Goal: Feedback & Contribution: Leave review/rating

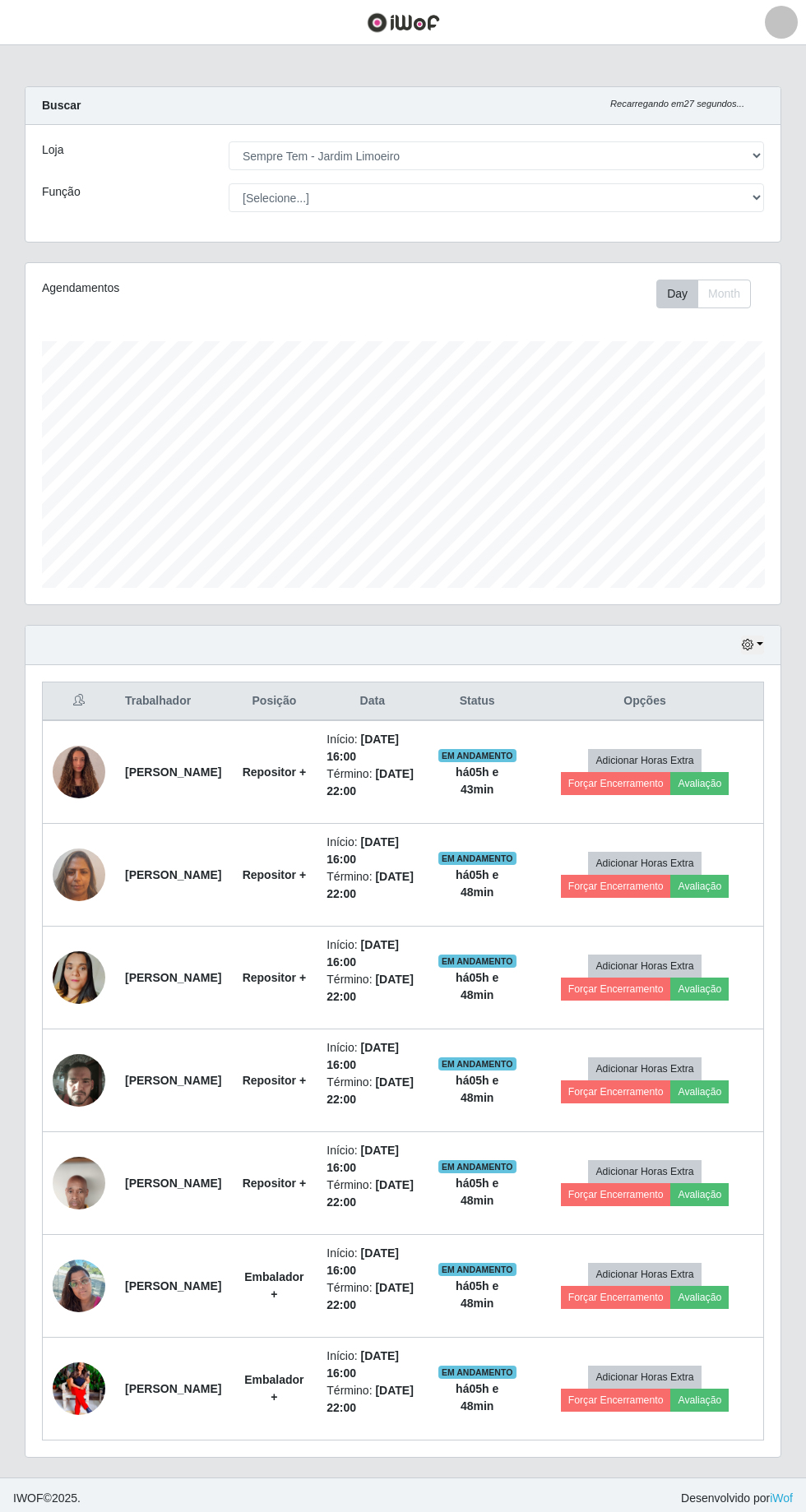
select select "508"
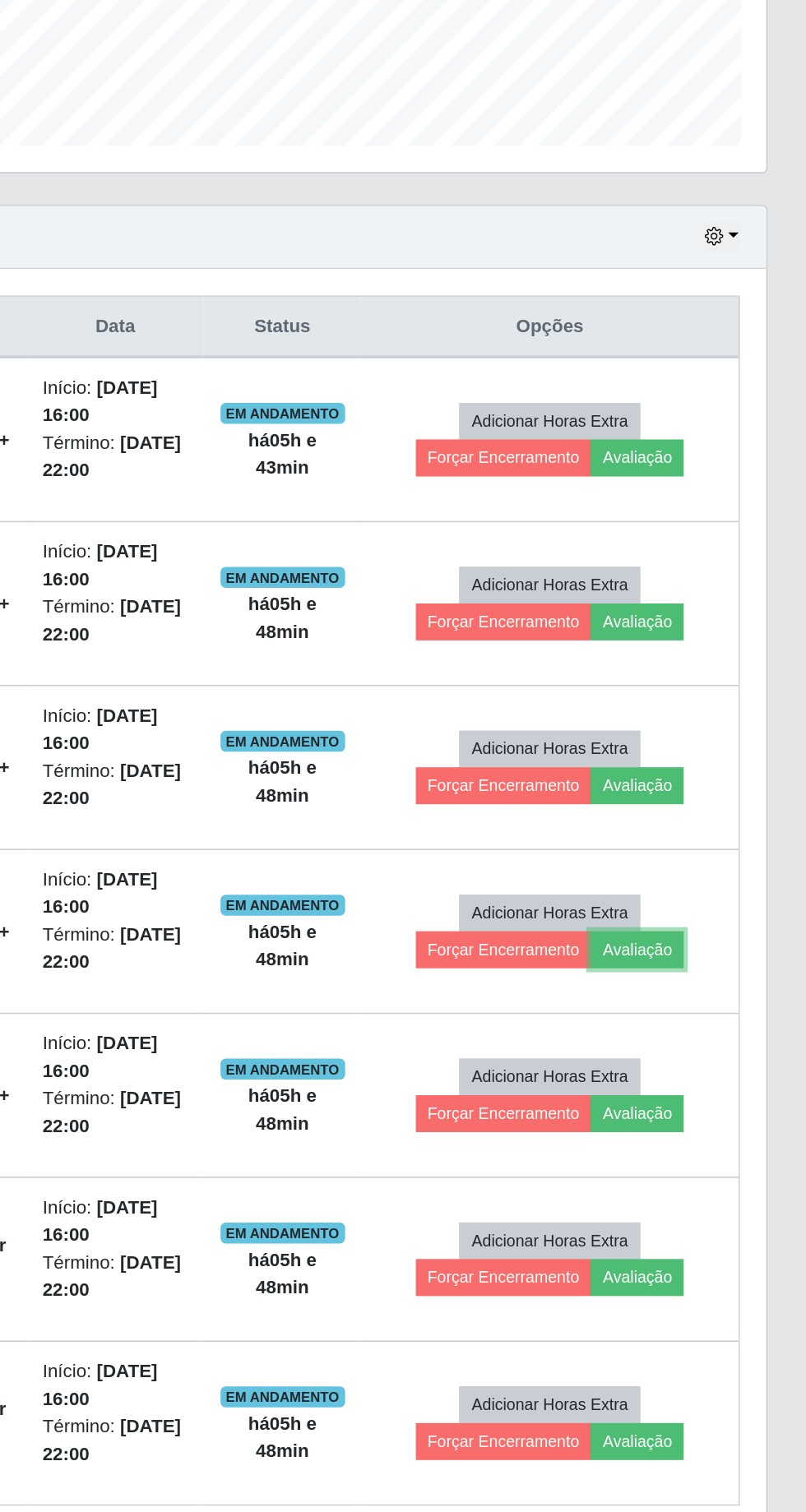
click at [729, 1082] on button "Avaliação" at bounding box center [699, 1092] width 58 height 23
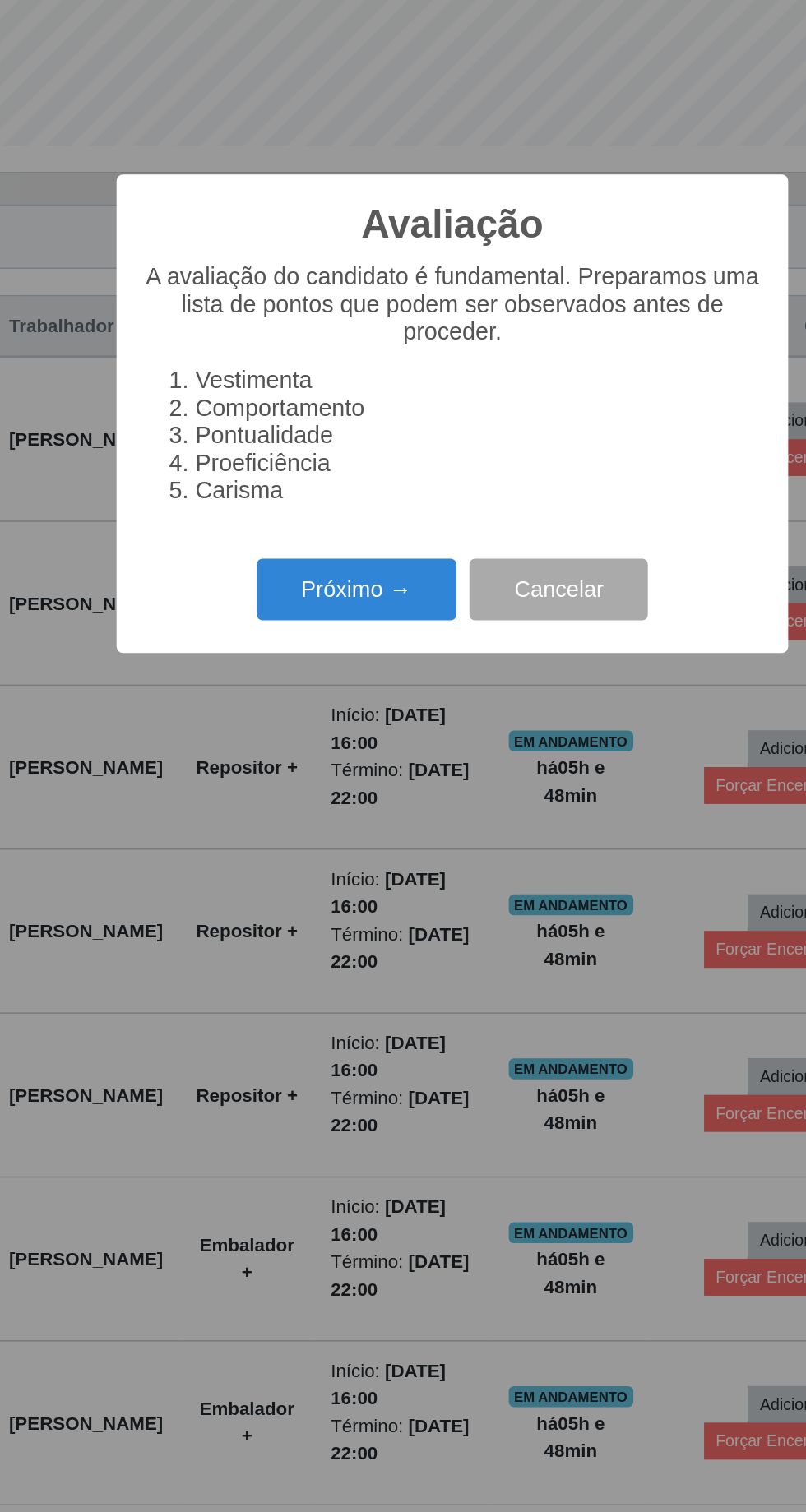
click at [345, 885] on button "Próximo →" at bounding box center [343, 865] width 125 height 39
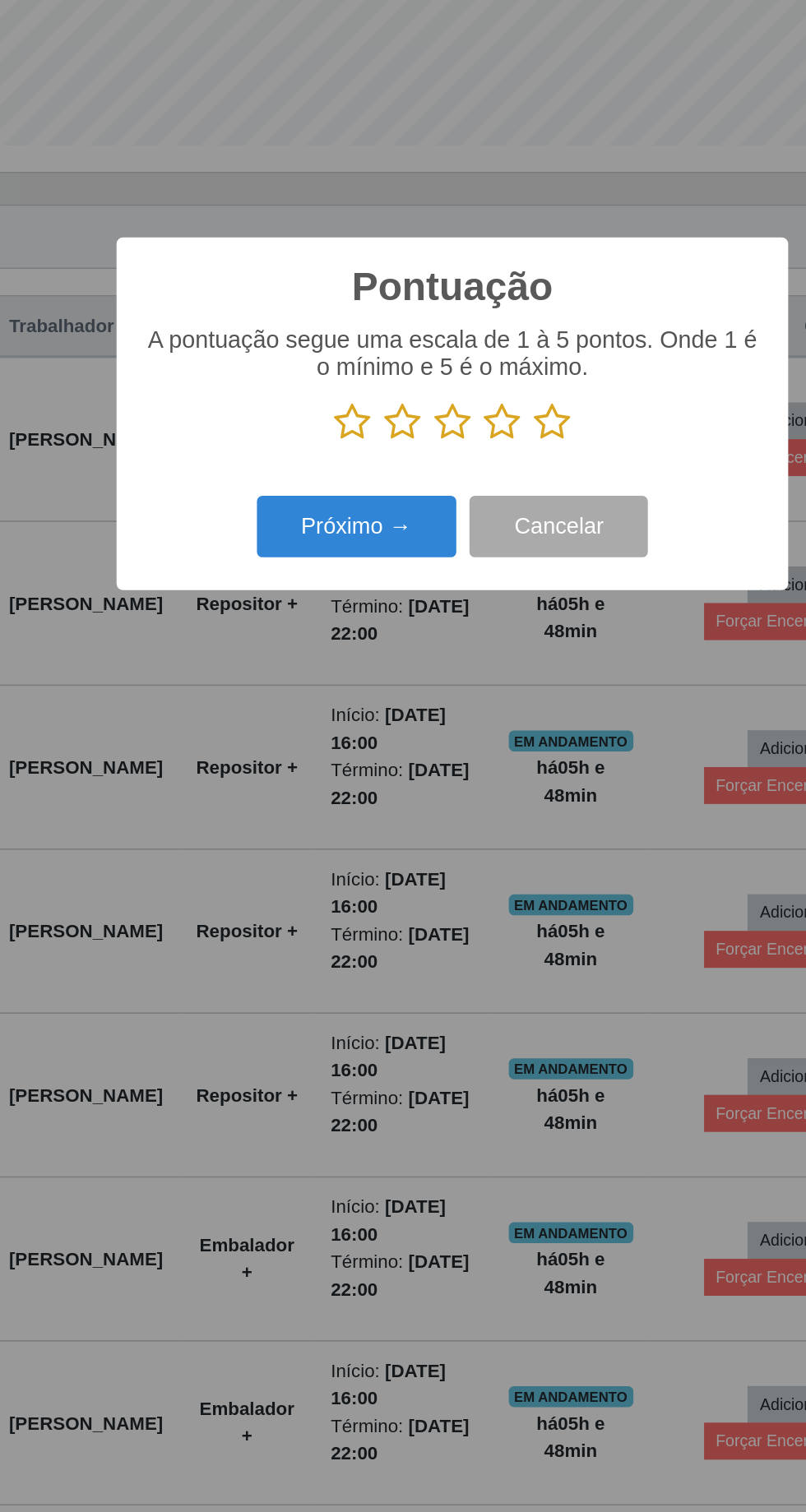
click at [409, 774] on icon at bounding box center [403, 761] width 23 height 24
click at [391, 774] on input "radio" at bounding box center [391, 774] width 0 height 0
click at [365, 845] on button "Próximo →" at bounding box center [343, 826] width 125 height 39
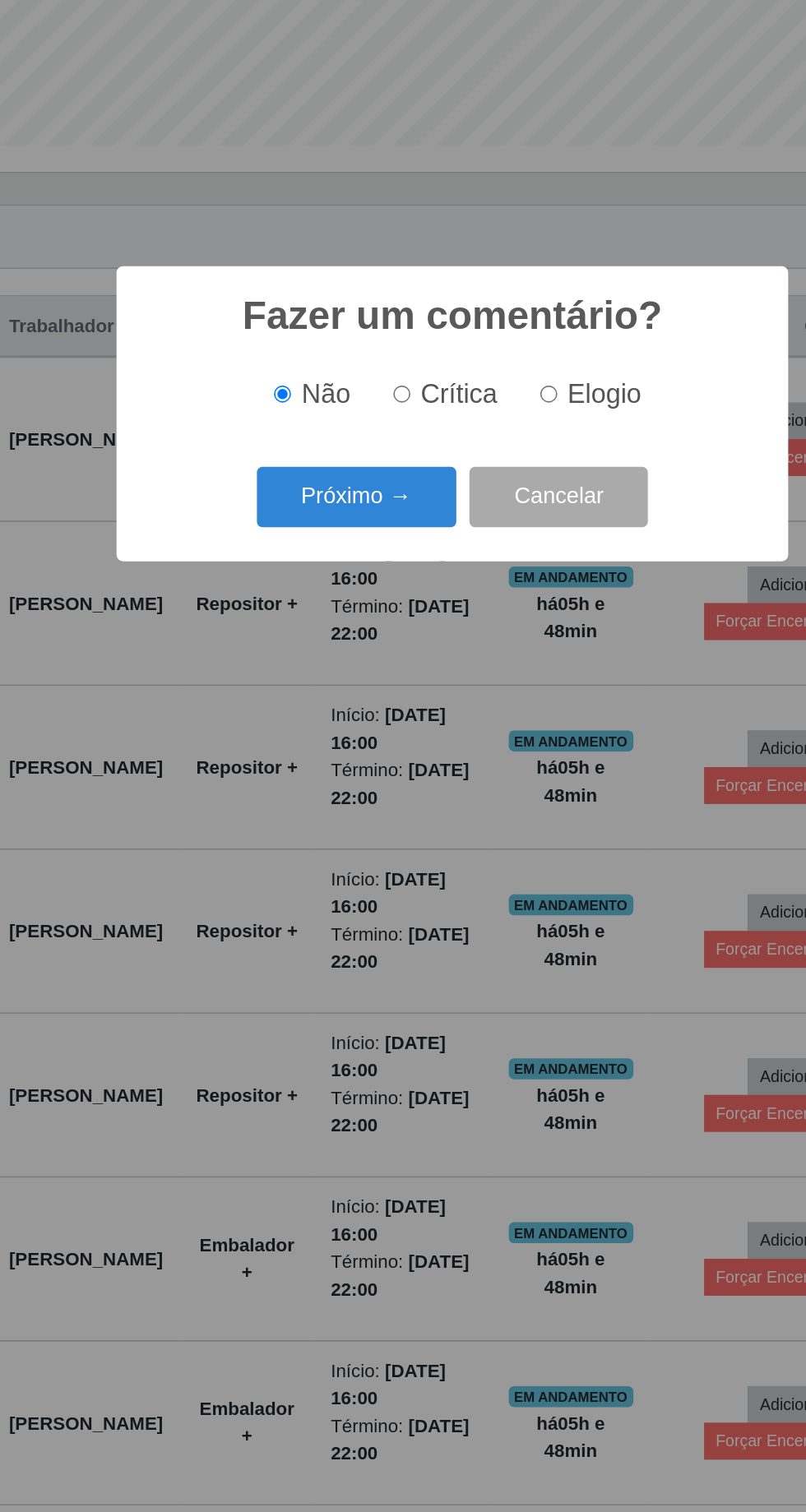
click at [372, 749] on input "Crítica" at bounding box center [372, 744] width 11 height 11
radio input "true"
click at [349, 828] on button "Próximo →" at bounding box center [343, 808] width 125 height 39
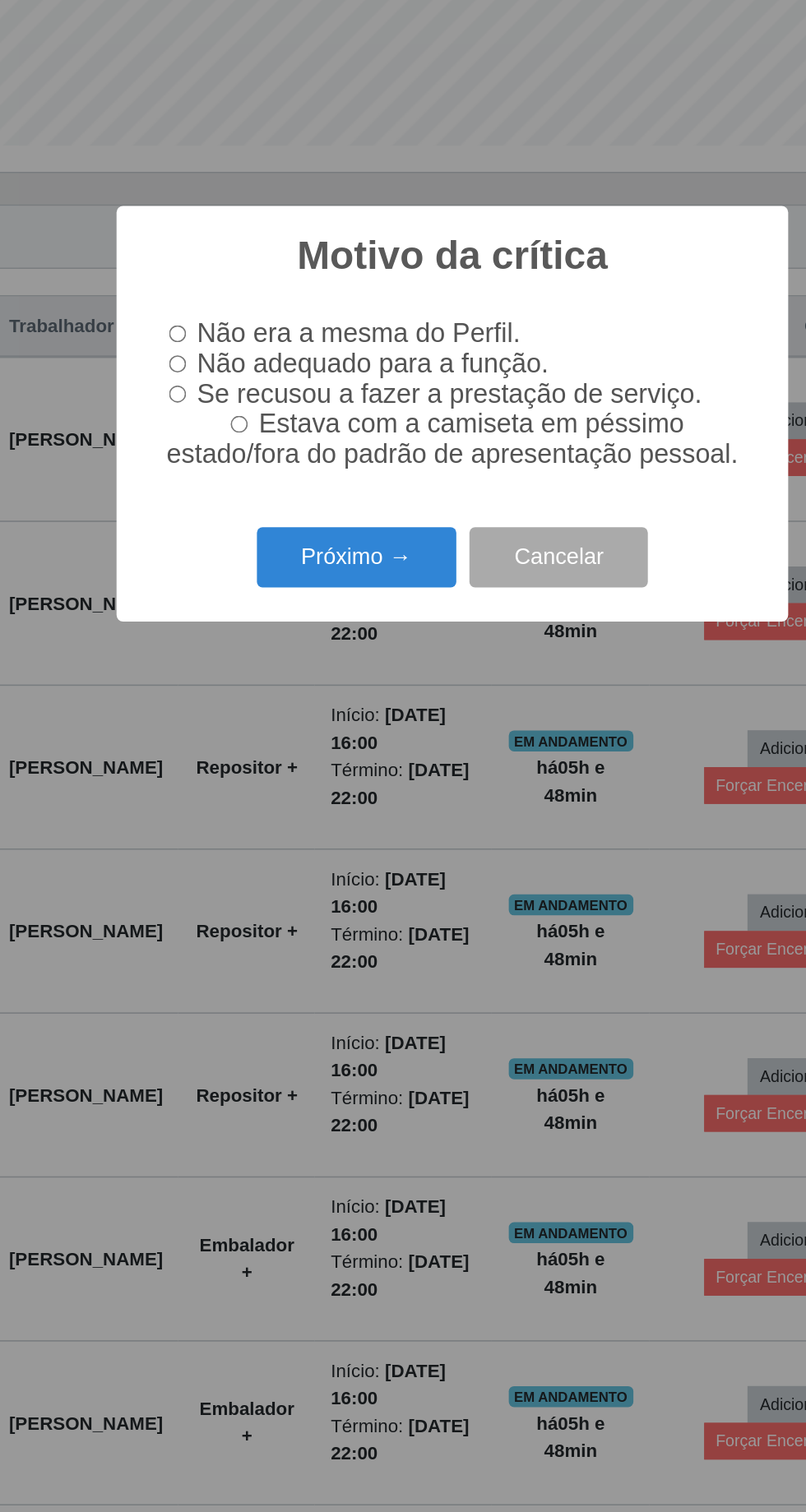
click at [348, 865] on button "Próximo →" at bounding box center [343, 845] width 125 height 39
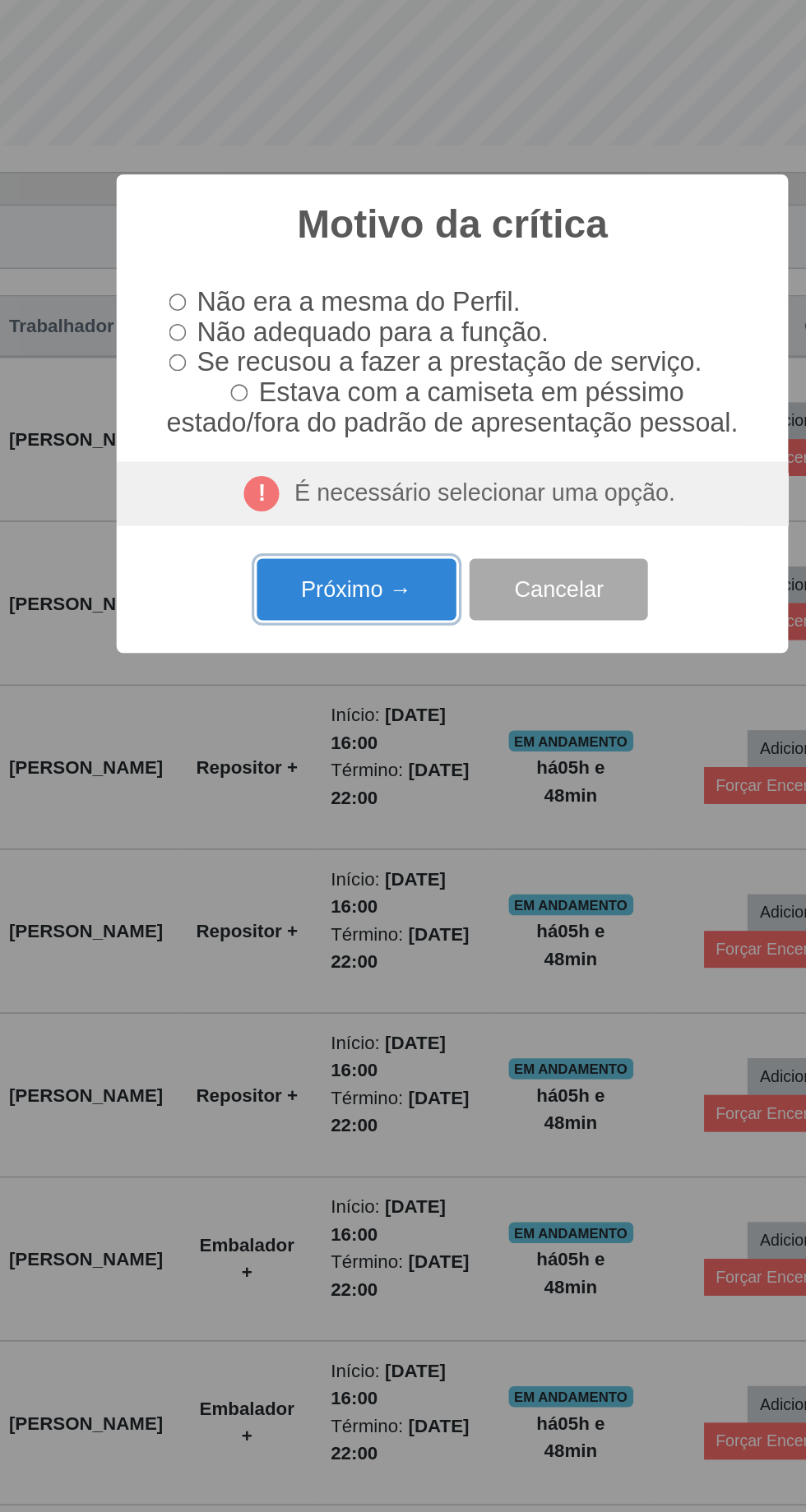
click at [367, 885] on button "Próximo →" at bounding box center [343, 865] width 125 height 39
click at [350, 885] on button "Próximo →" at bounding box center [343, 865] width 125 height 39
click at [486, 885] on button "Cancelar" at bounding box center [470, 865] width 112 height 39
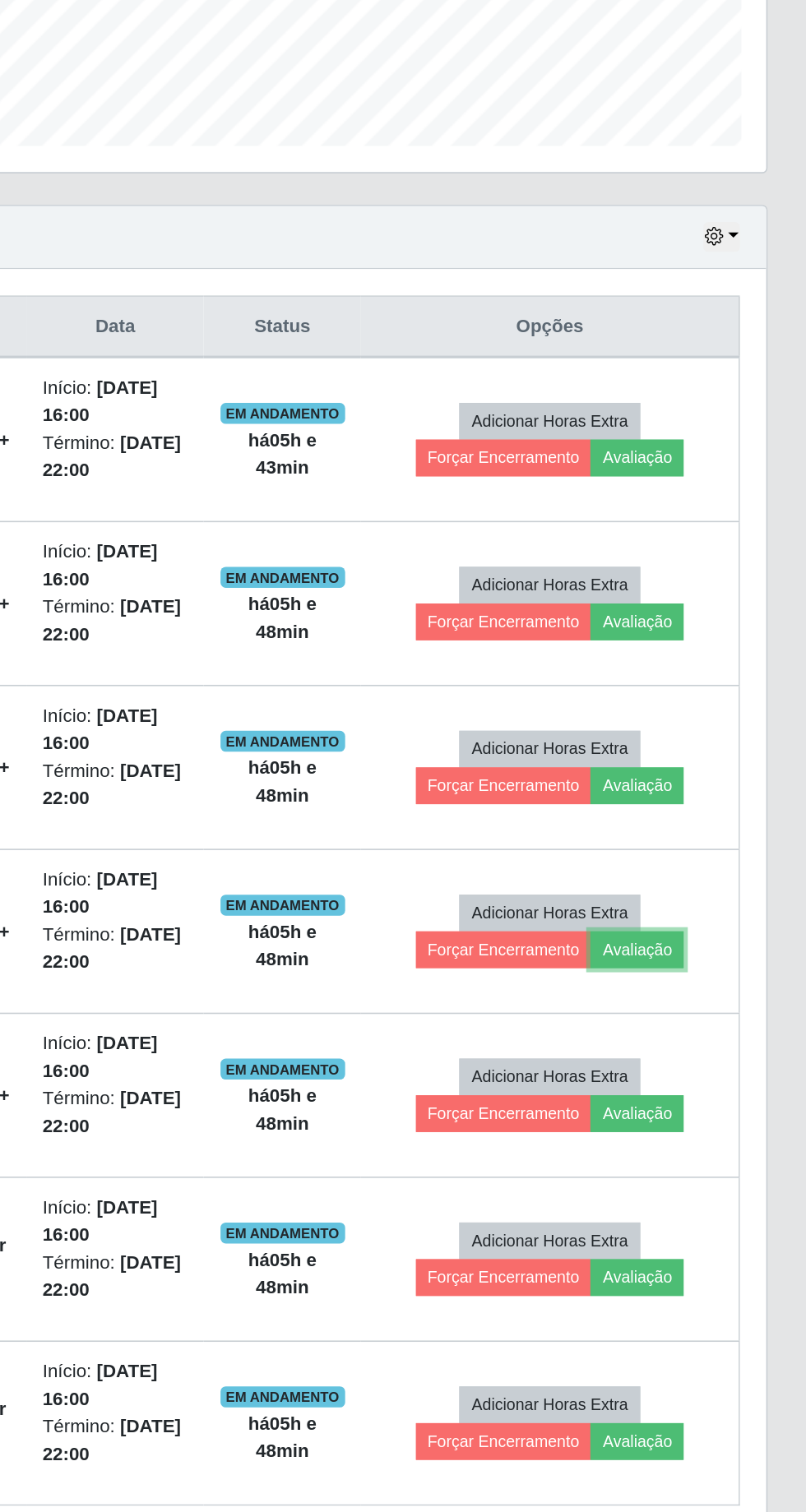
click at [721, 1083] on button "Avaliação" at bounding box center [699, 1092] width 58 height 23
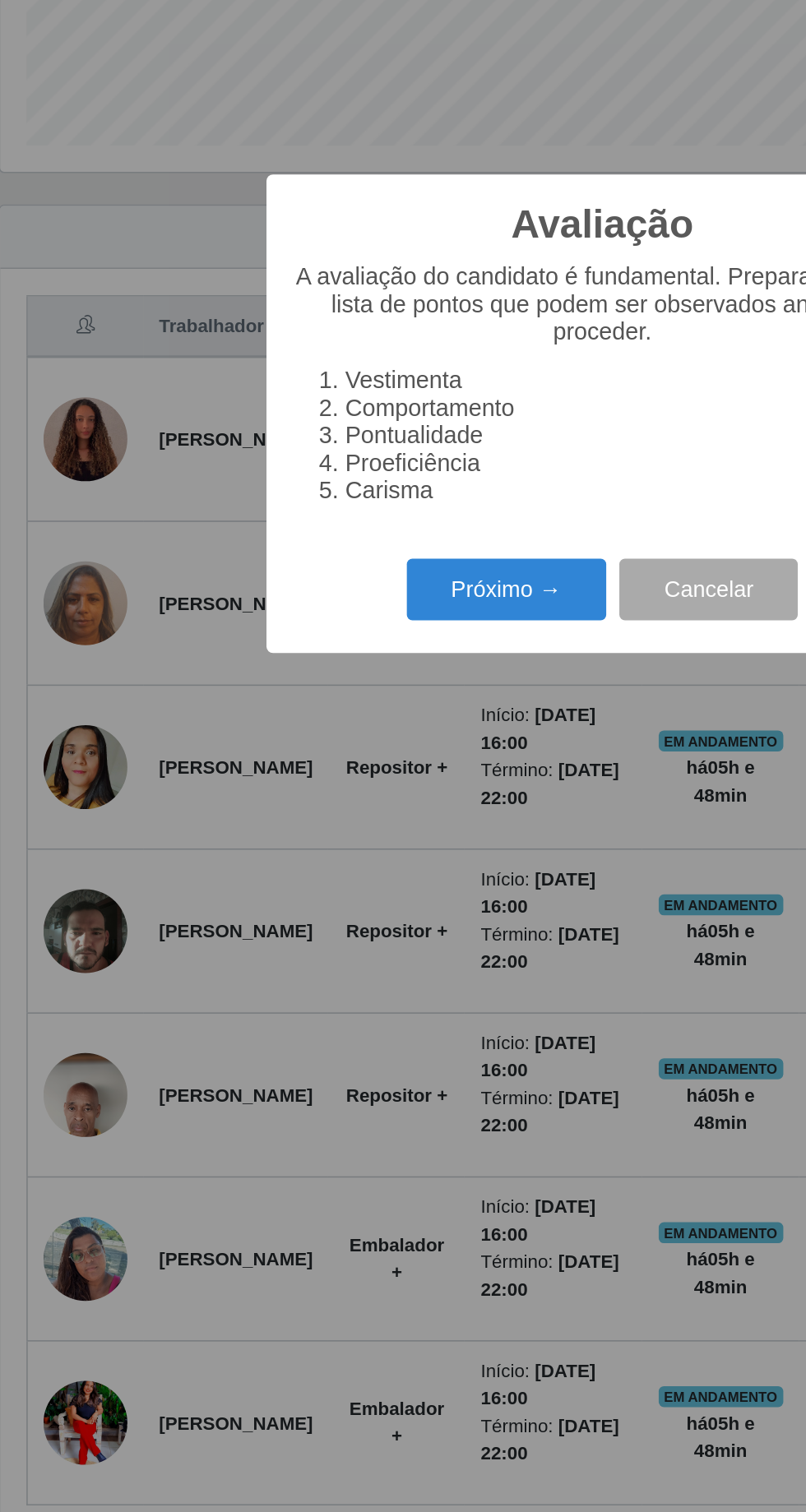
click at [345, 885] on button "Próximo →" at bounding box center [343, 865] width 125 height 39
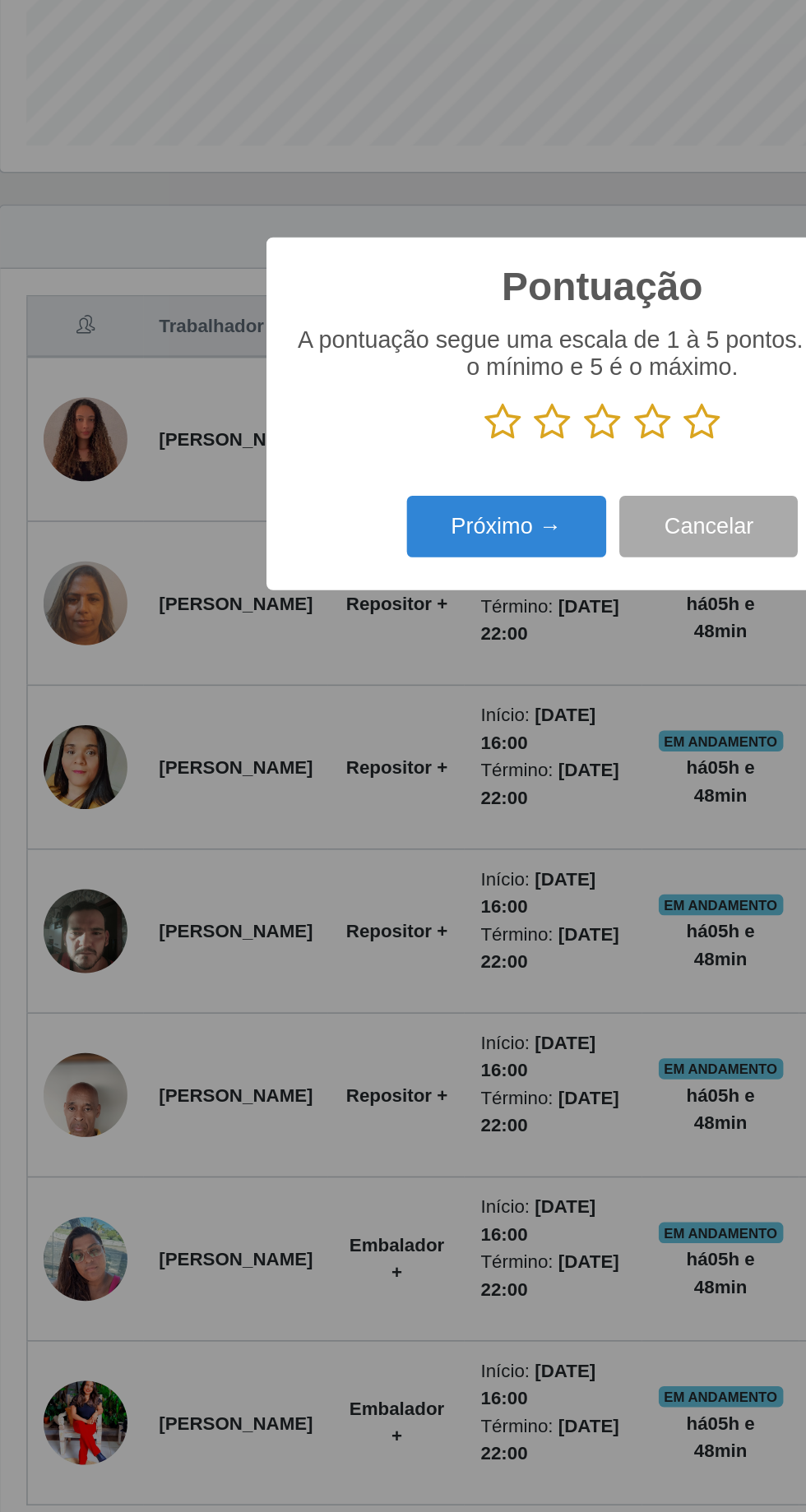
click at [408, 774] on icon at bounding box center [403, 761] width 23 height 24
click at [391, 774] on input "radio" at bounding box center [391, 774] width 0 height 0
click at [368, 845] on button "Próximo →" at bounding box center [343, 826] width 125 height 39
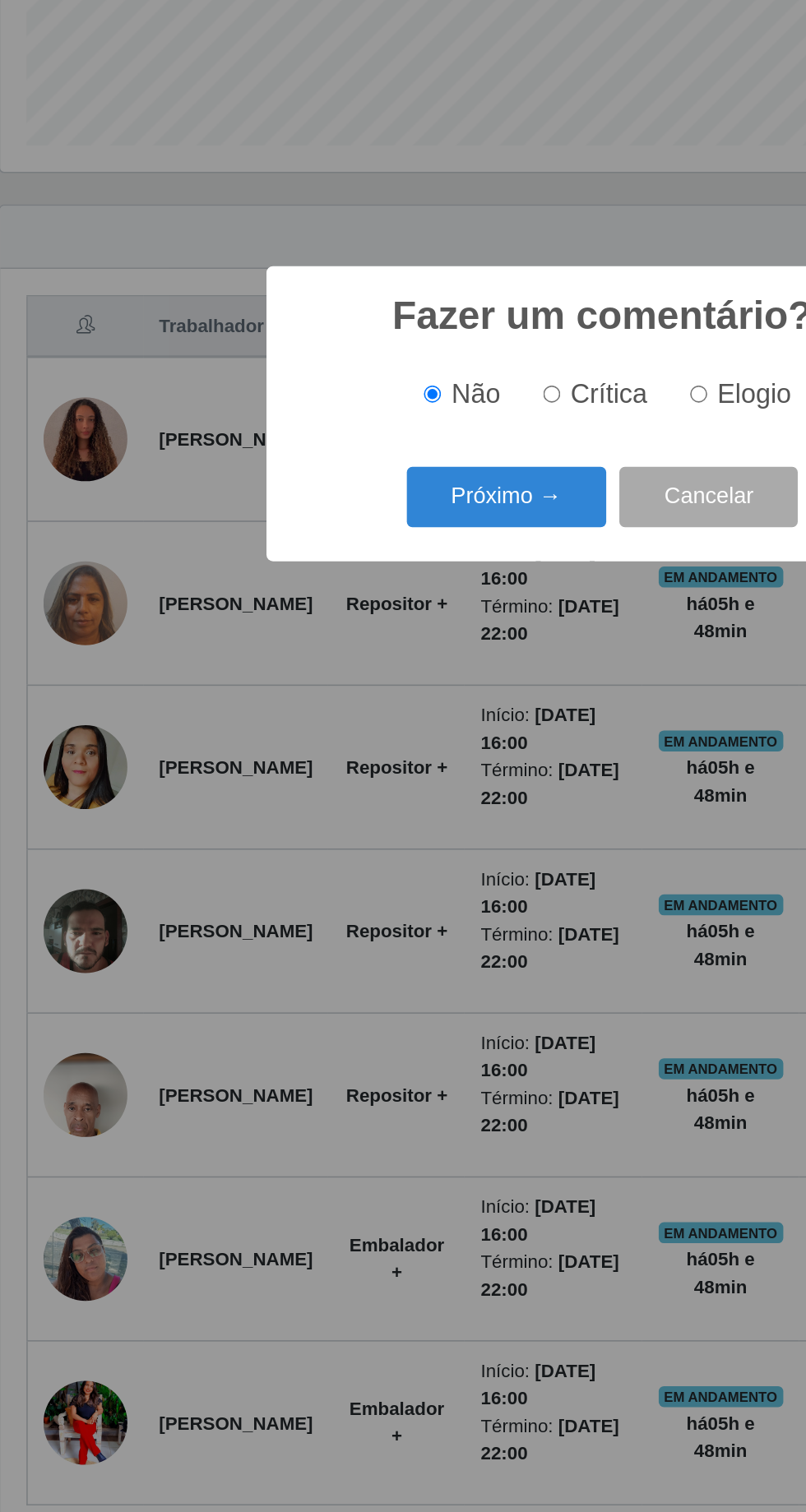
click at [359, 828] on button "Próximo →" at bounding box center [343, 808] width 125 height 39
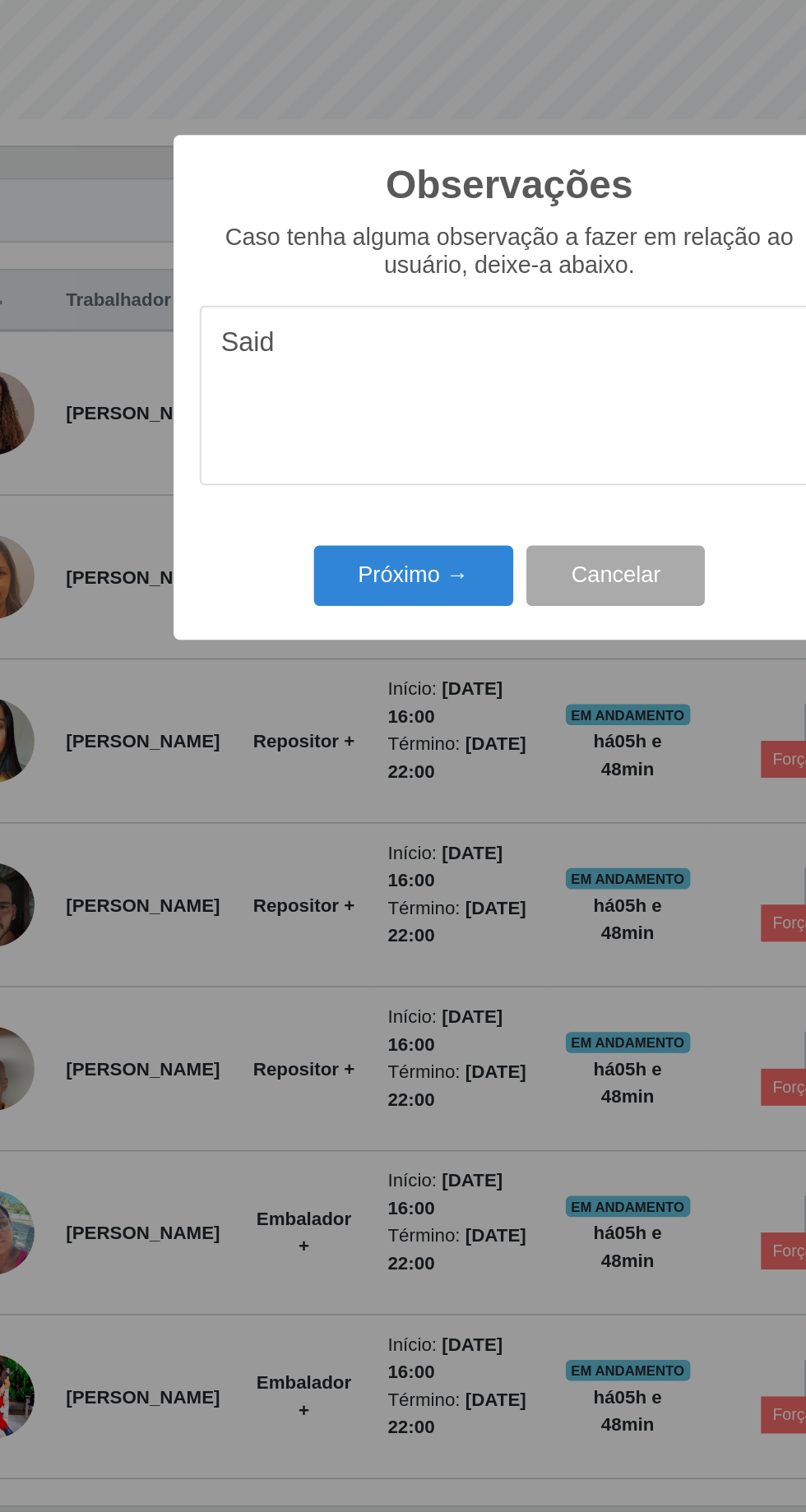
type textarea "Saida"
type textarea "Saída antecipada"
click at [332, 863] on button "Próximo →" at bounding box center [343, 873] width 125 height 39
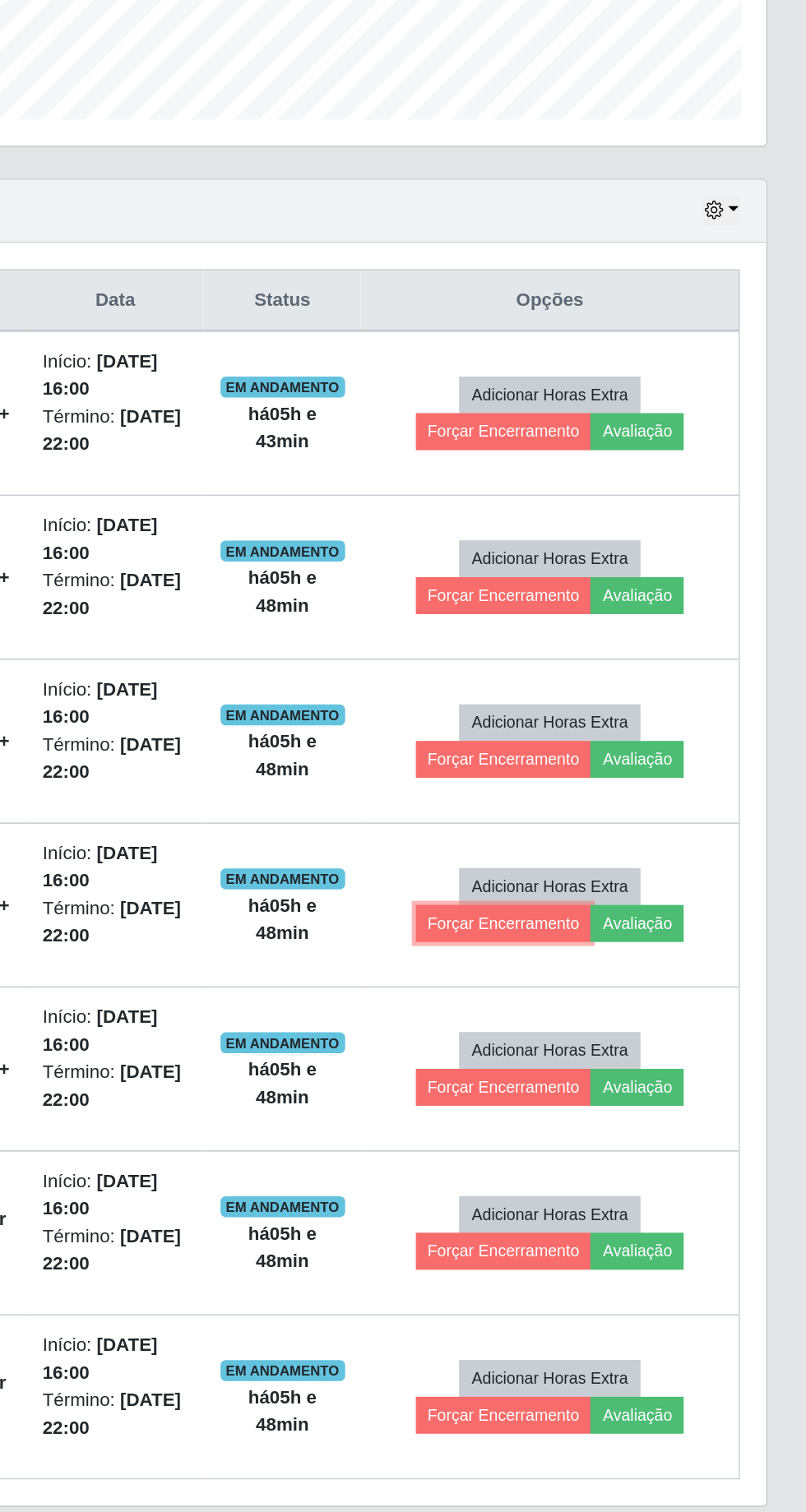
click at [643, 1083] on button "Forçar Encerramento" at bounding box center [615, 1092] width 110 height 23
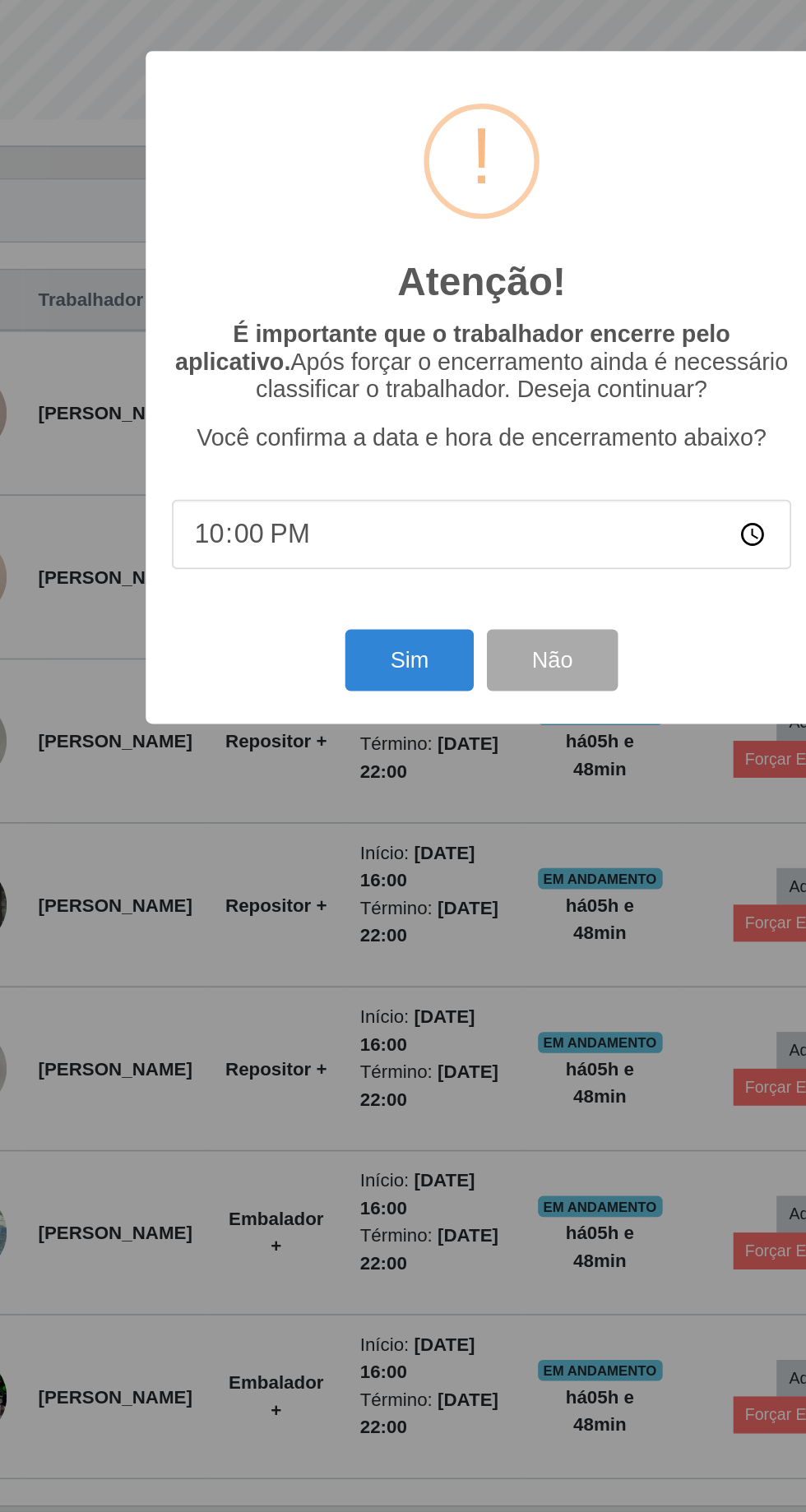
click at [367, 832] on input "22:00" at bounding box center [402, 847] width 388 height 43
type input "21:50"
click at [365, 935] on button "Sim" at bounding box center [357, 926] width 80 height 39
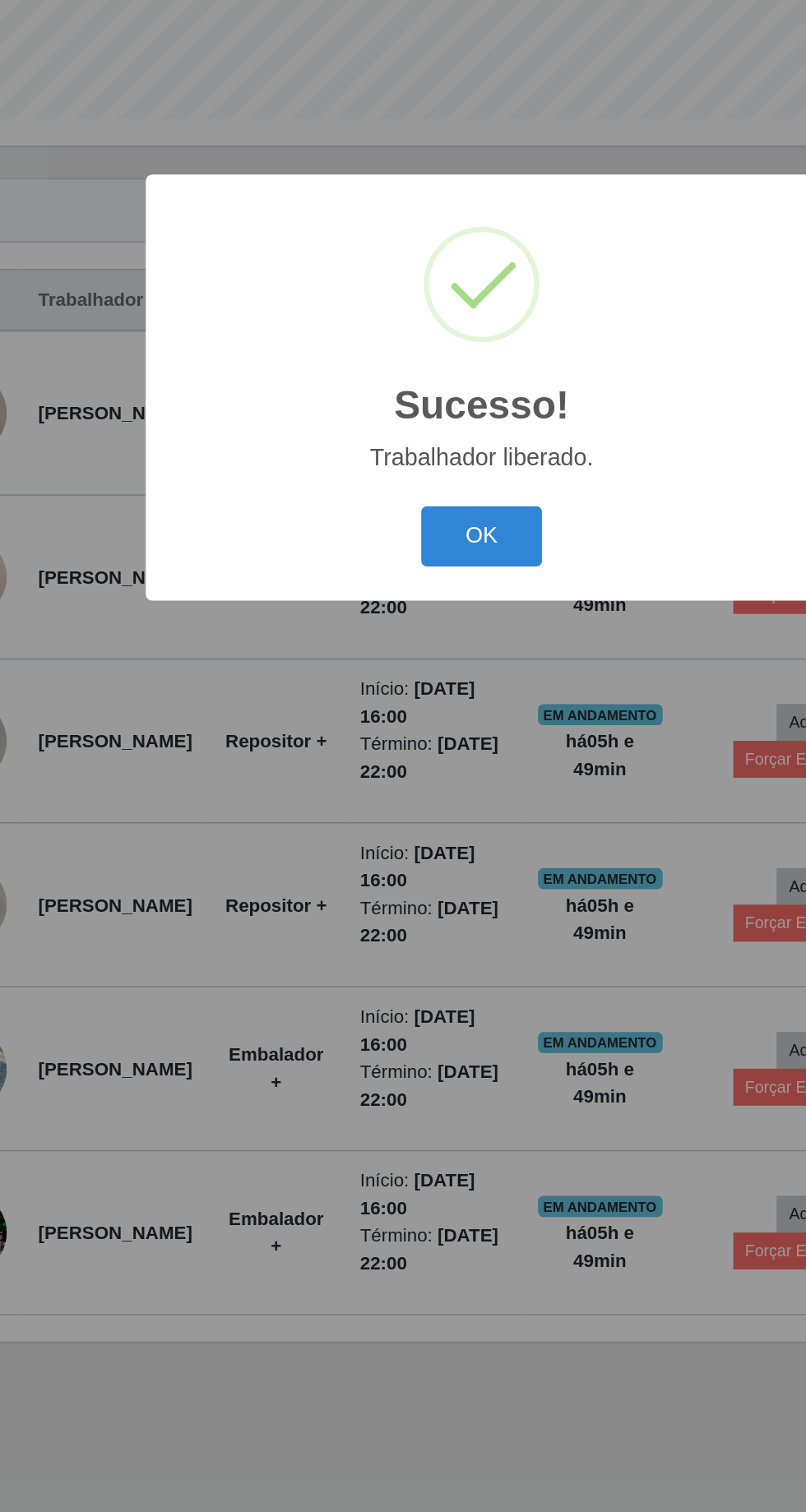
click at [425, 849] on button "OK" at bounding box center [403, 849] width 76 height 39
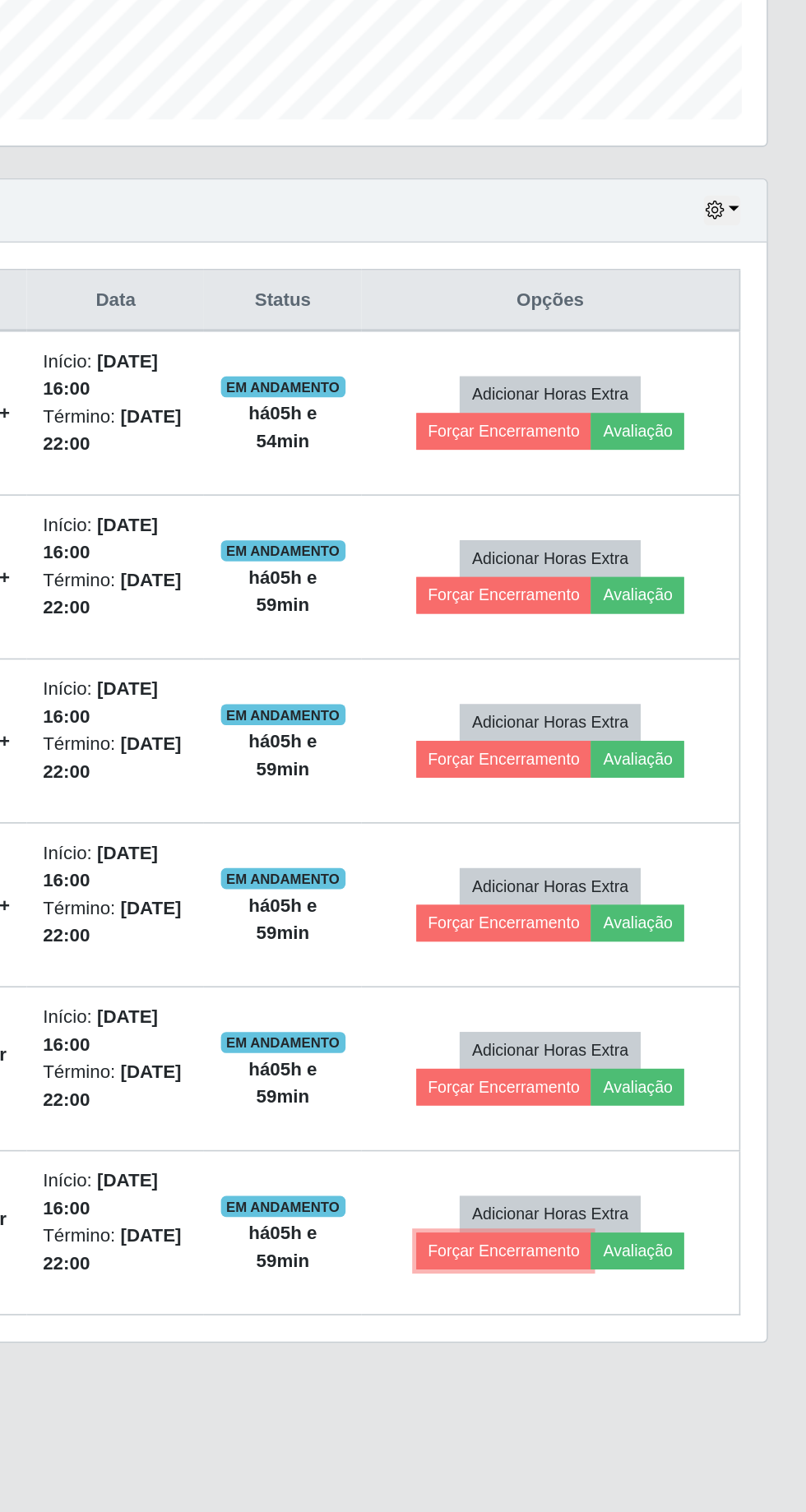
click at [613, 1290] on button "Forçar Encerramento" at bounding box center [615, 1297] width 110 height 23
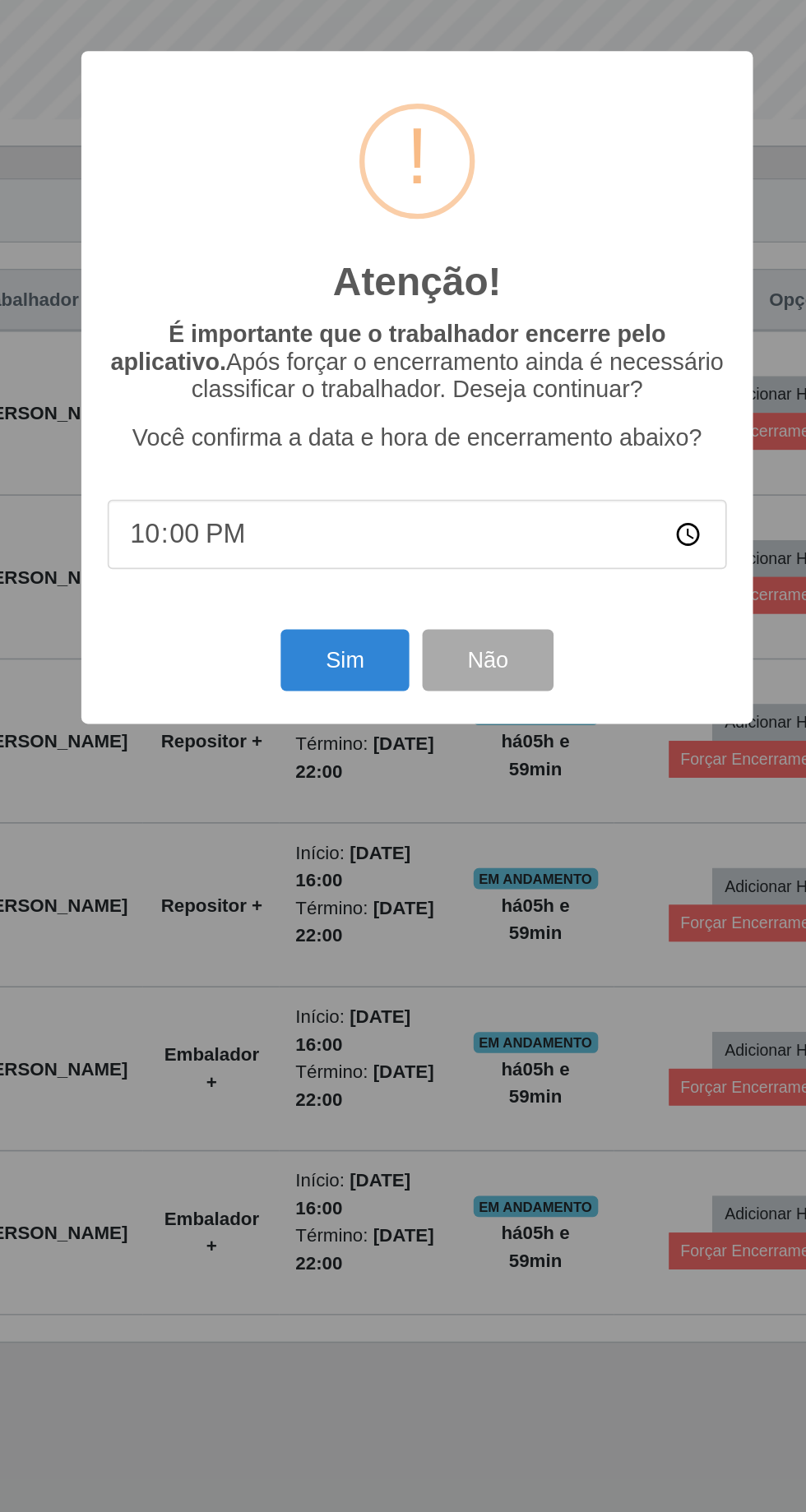
click at [241, 845] on input "22:00" at bounding box center [402, 847] width 388 height 43
type input "21:59"
click at [343, 929] on button "Sim" at bounding box center [357, 926] width 80 height 39
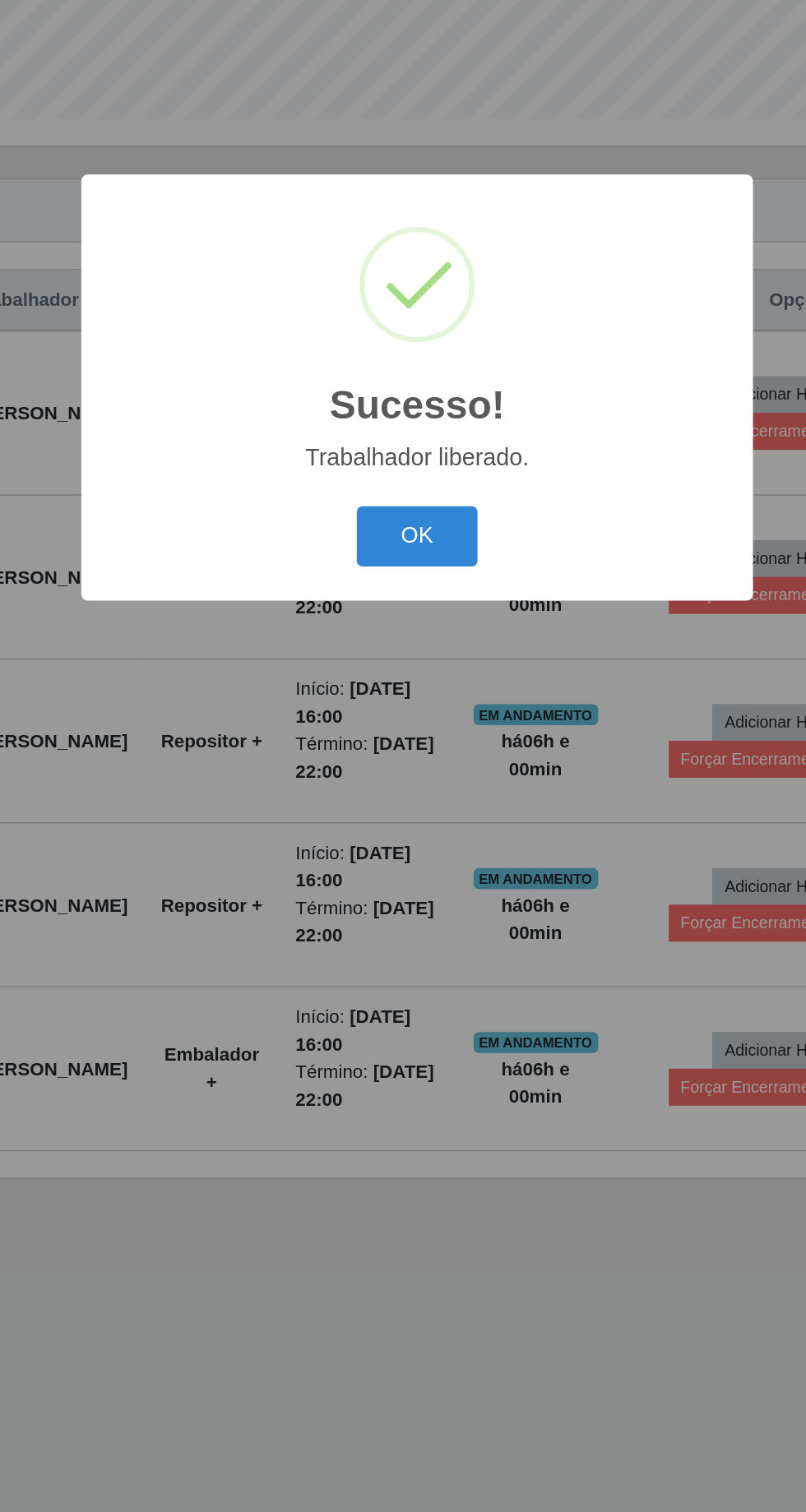
click at [404, 844] on button "OK" at bounding box center [403, 849] width 76 height 39
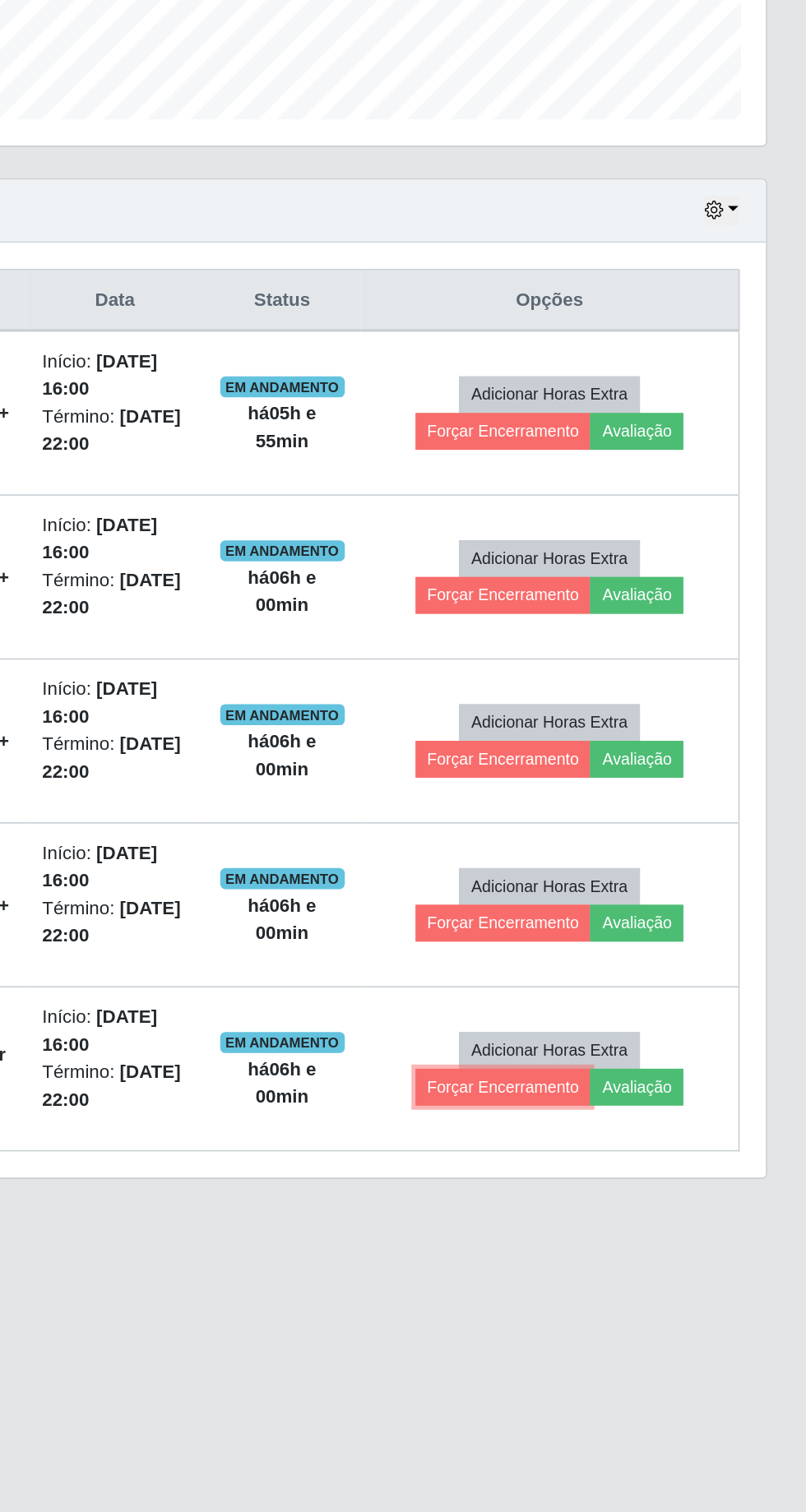
click at [594, 1186] on button "Forçar Encerramento" at bounding box center [615, 1194] width 110 height 23
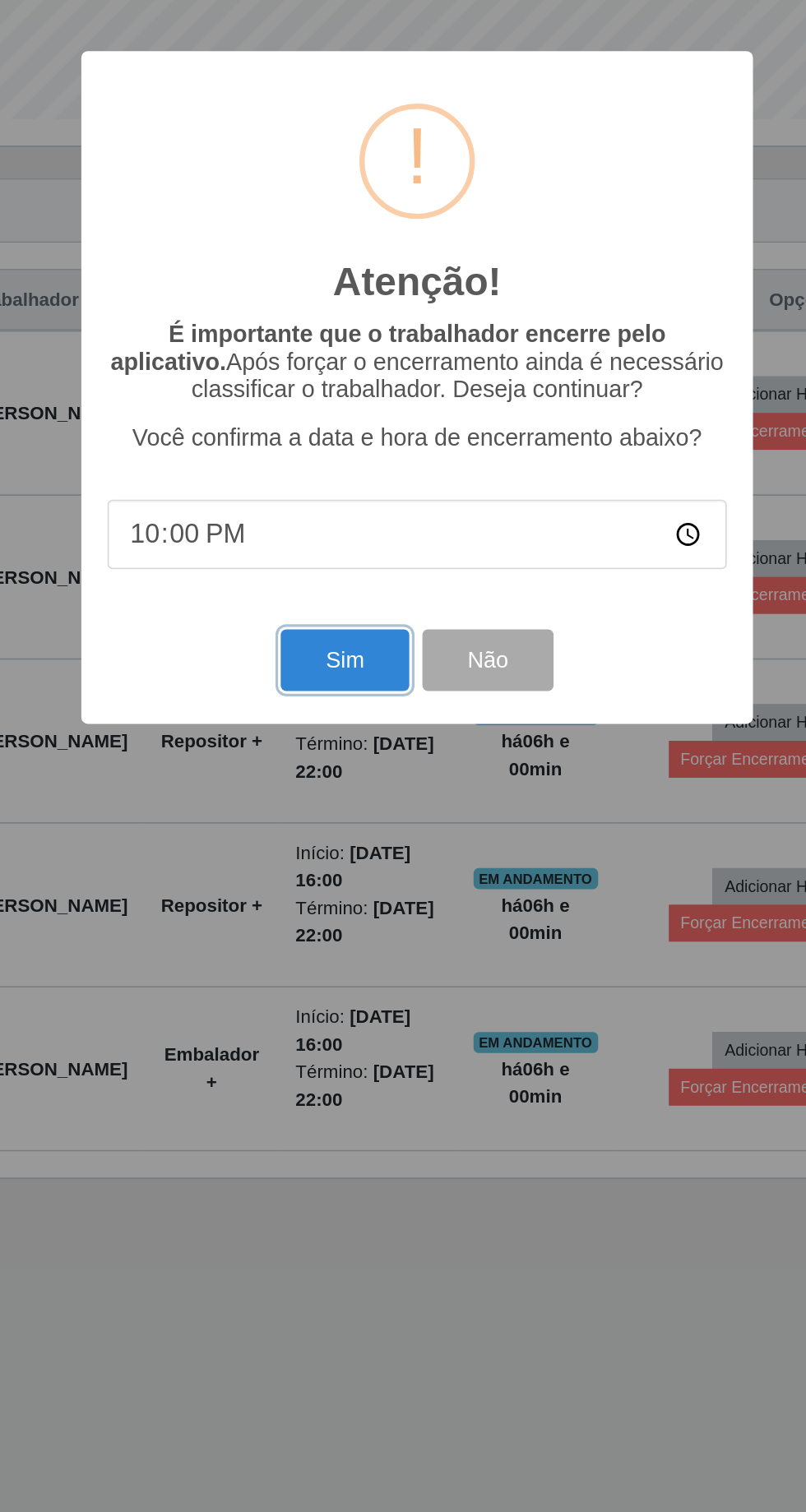
click at [347, 917] on button "Sim" at bounding box center [357, 926] width 80 height 39
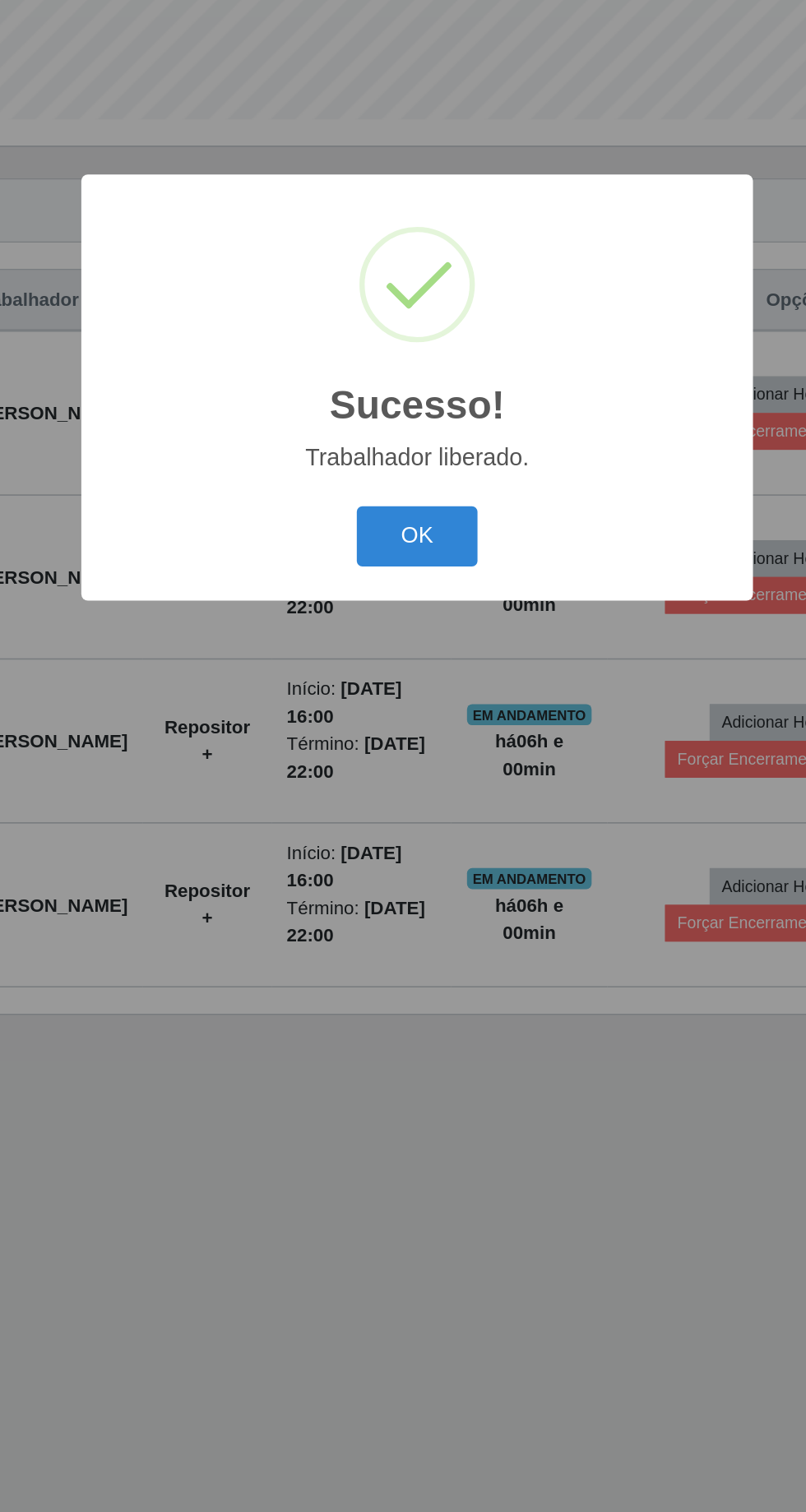
click at [405, 845] on button "OK" at bounding box center [403, 849] width 76 height 39
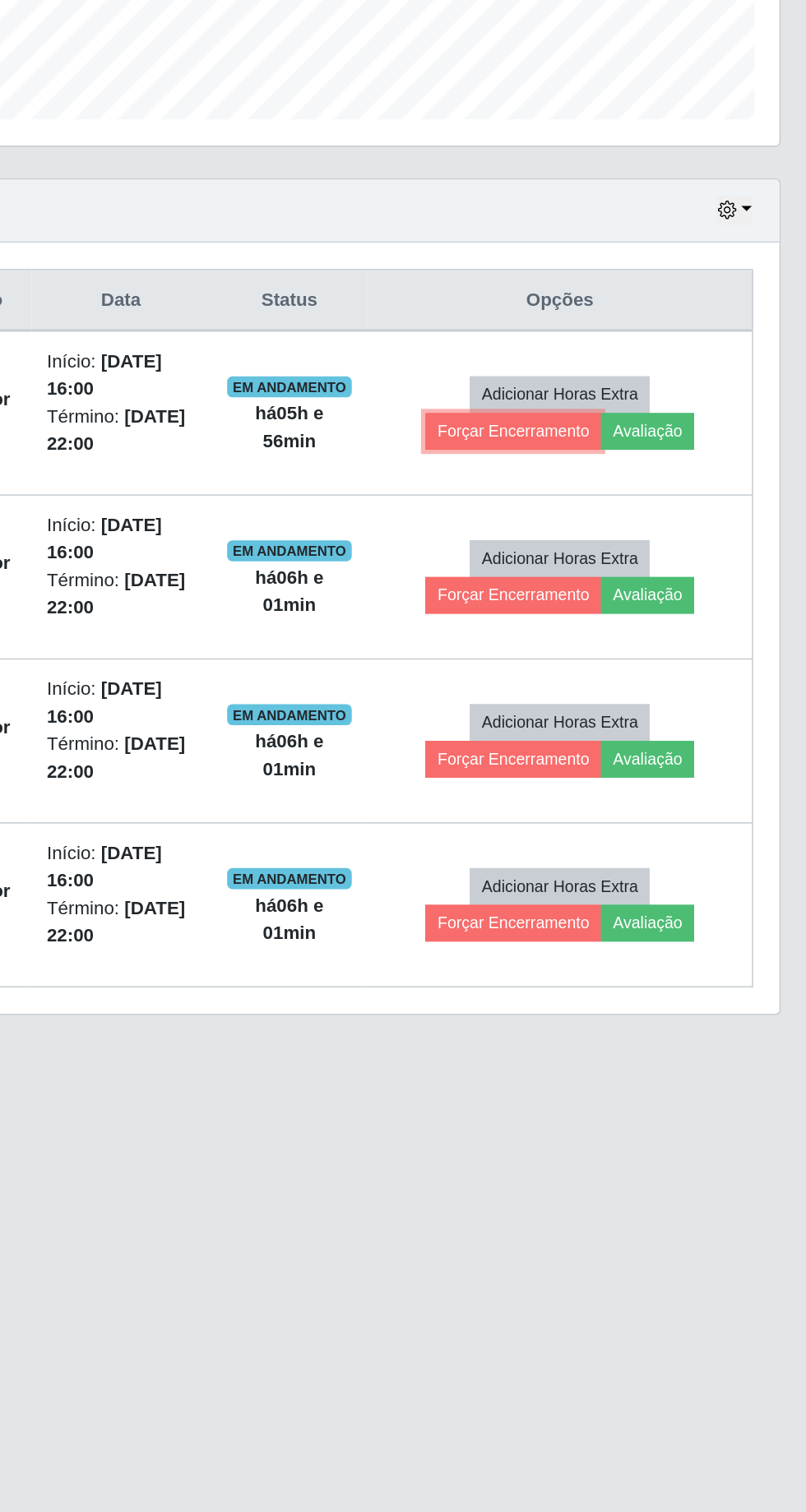
click at [622, 777] on button "Forçar Encerramento" at bounding box center [613, 783] width 110 height 23
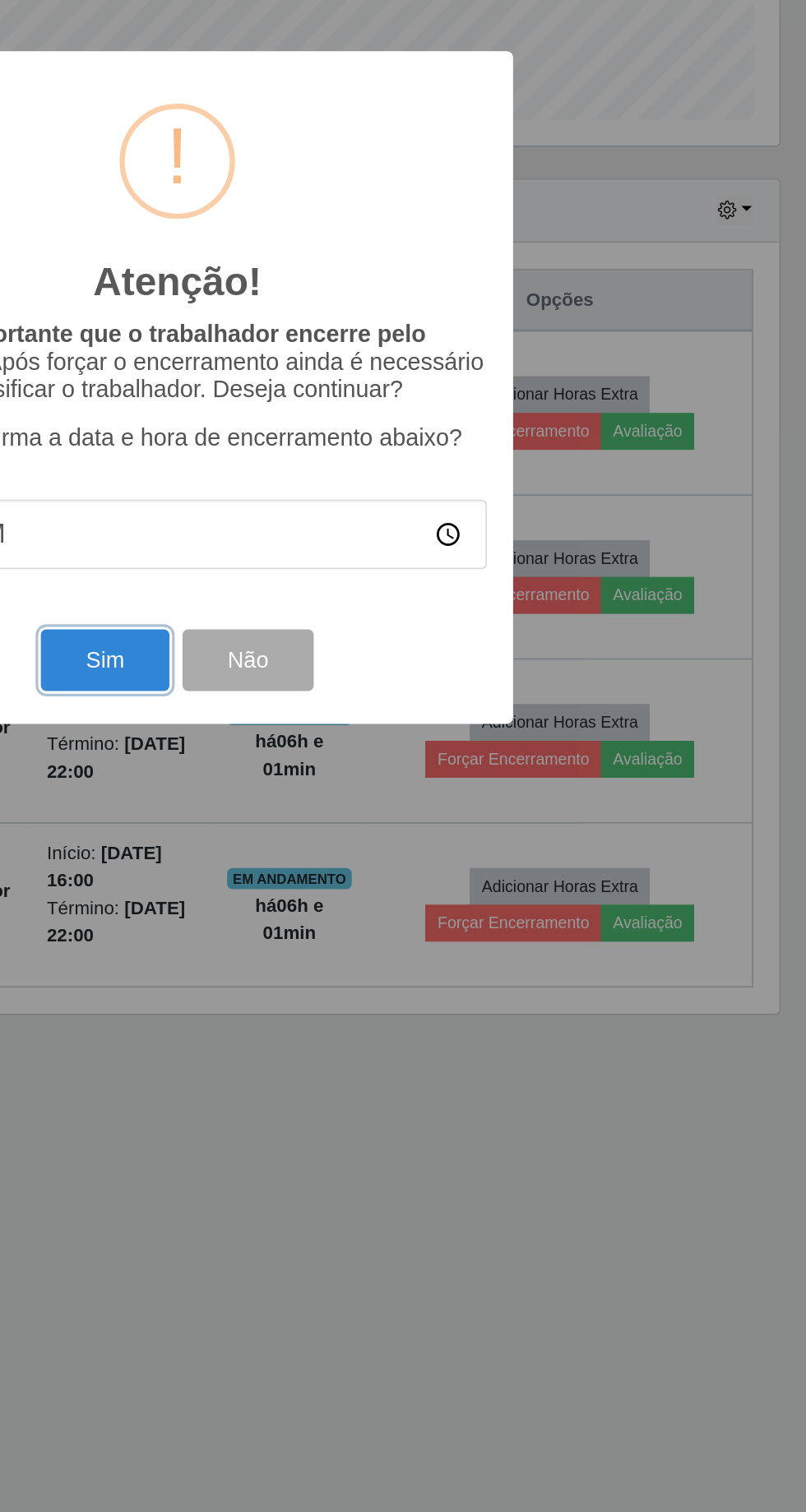
click at [358, 921] on button "Sim" at bounding box center [357, 926] width 80 height 39
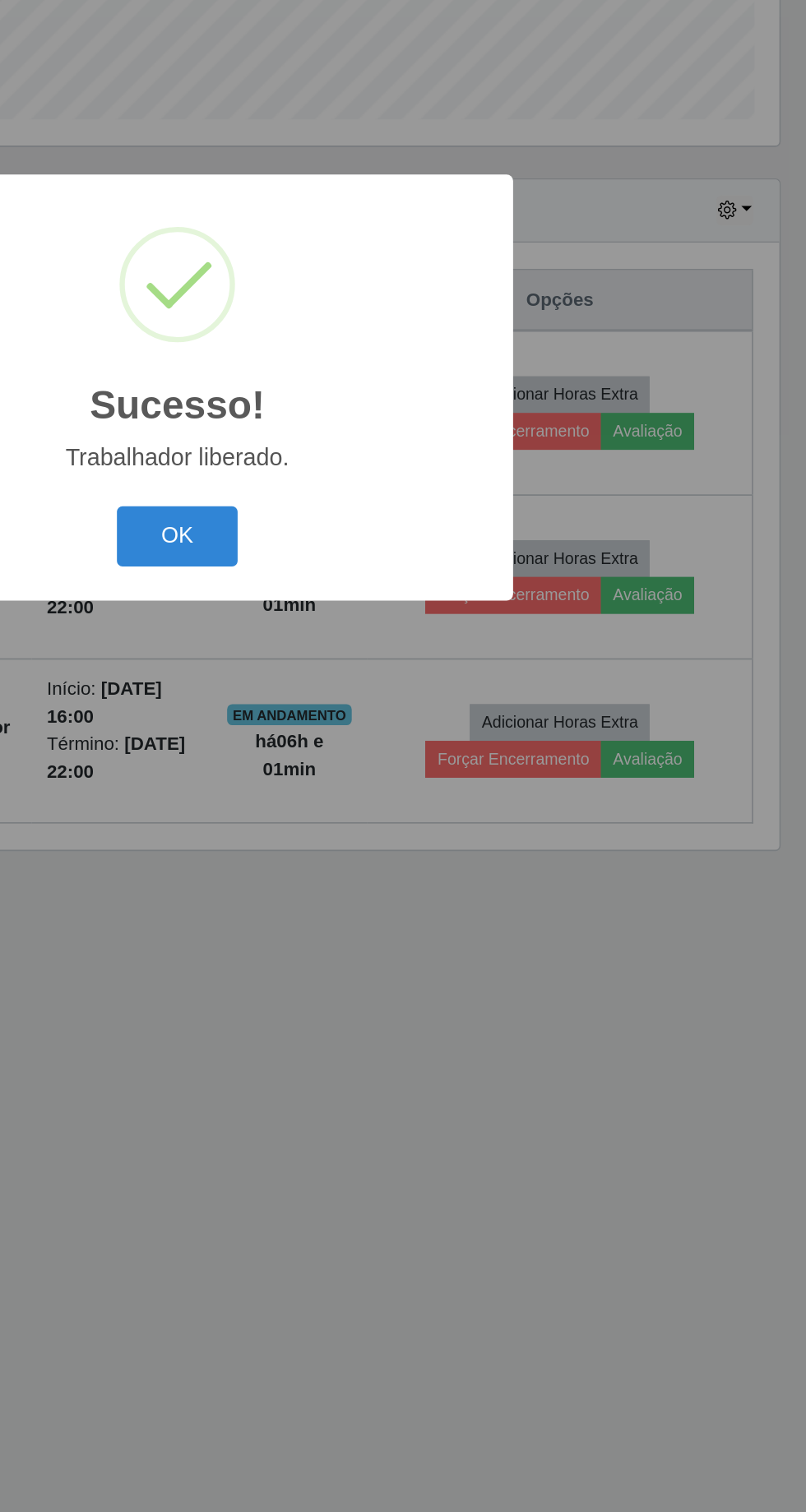
click at [404, 853] on button "OK" at bounding box center [403, 849] width 76 height 39
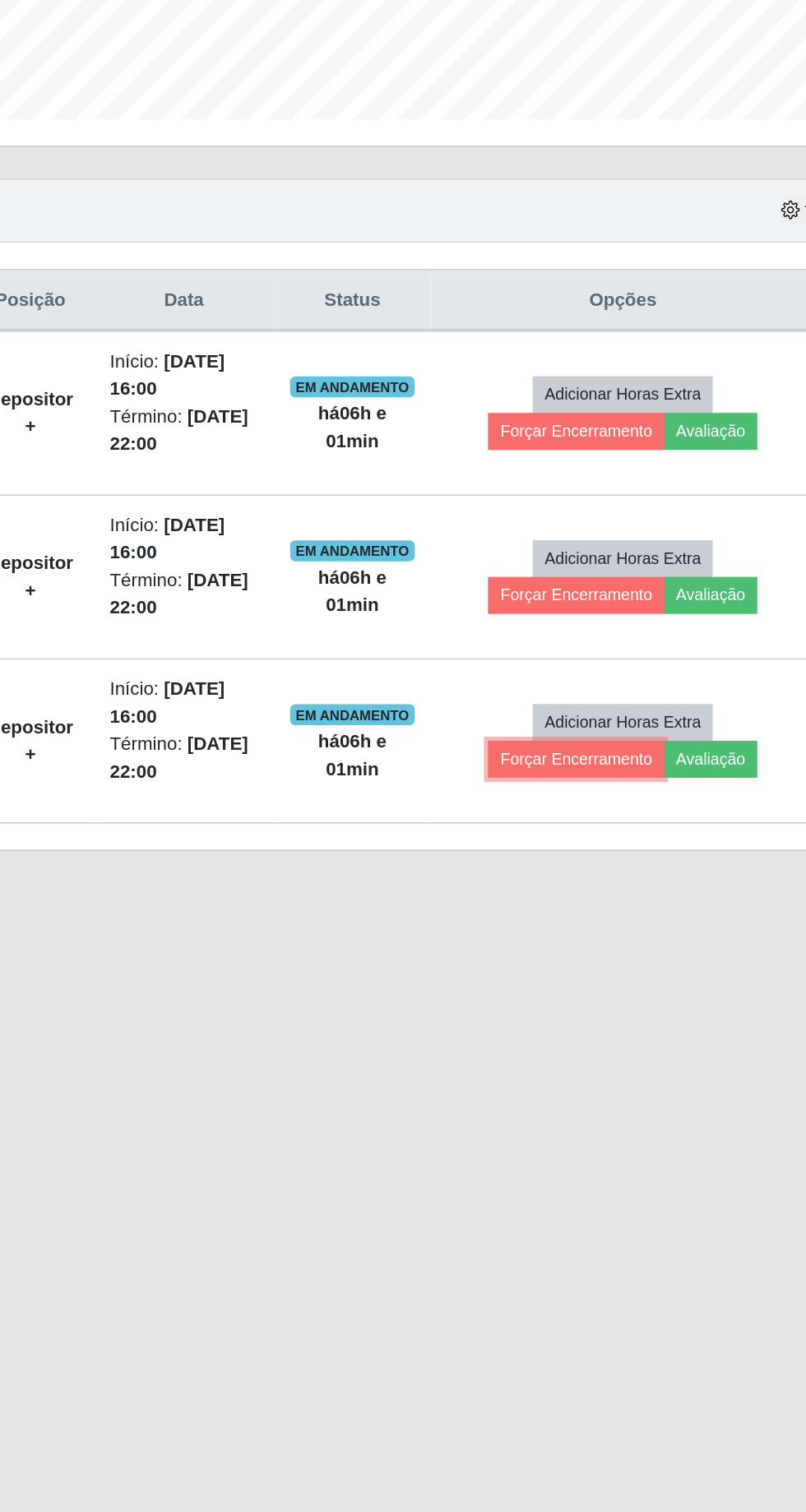
click at [607, 987] on button "Forçar Encerramento" at bounding box center [613, 989] width 110 height 23
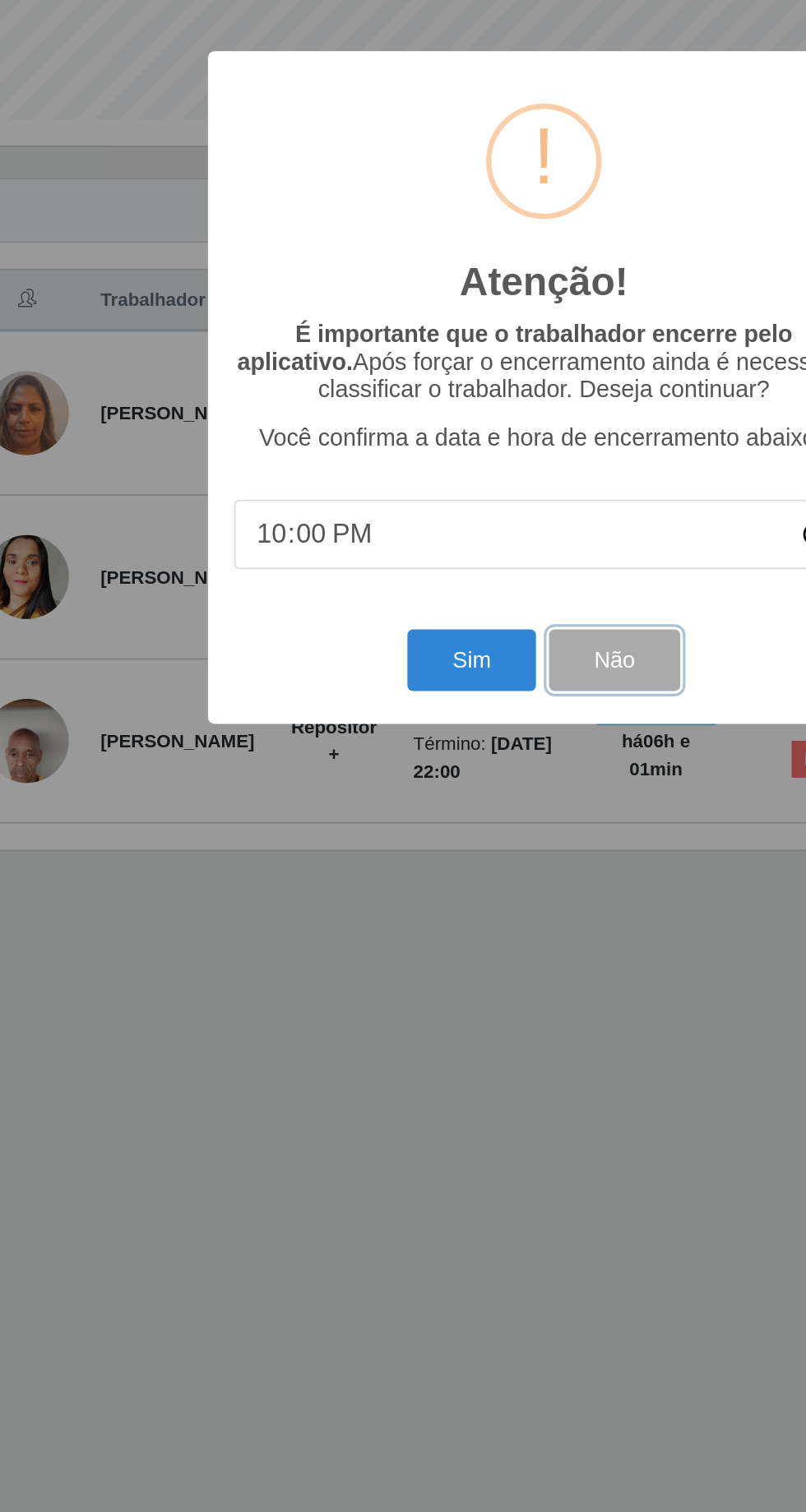
click at [449, 926] on button "Não" at bounding box center [446, 926] width 81 height 39
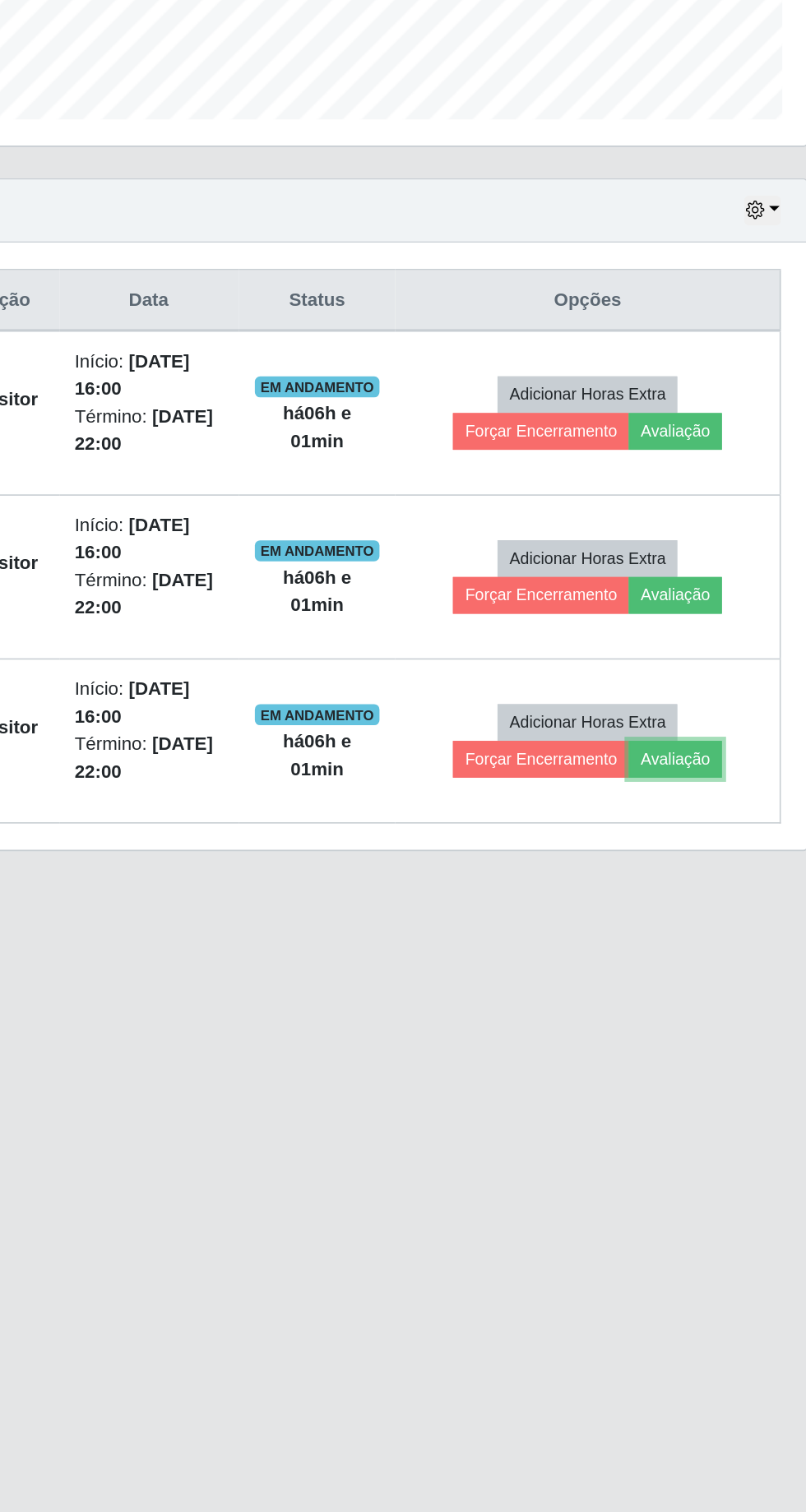
click at [718, 981] on button "Avaliação" at bounding box center [697, 989] width 58 height 23
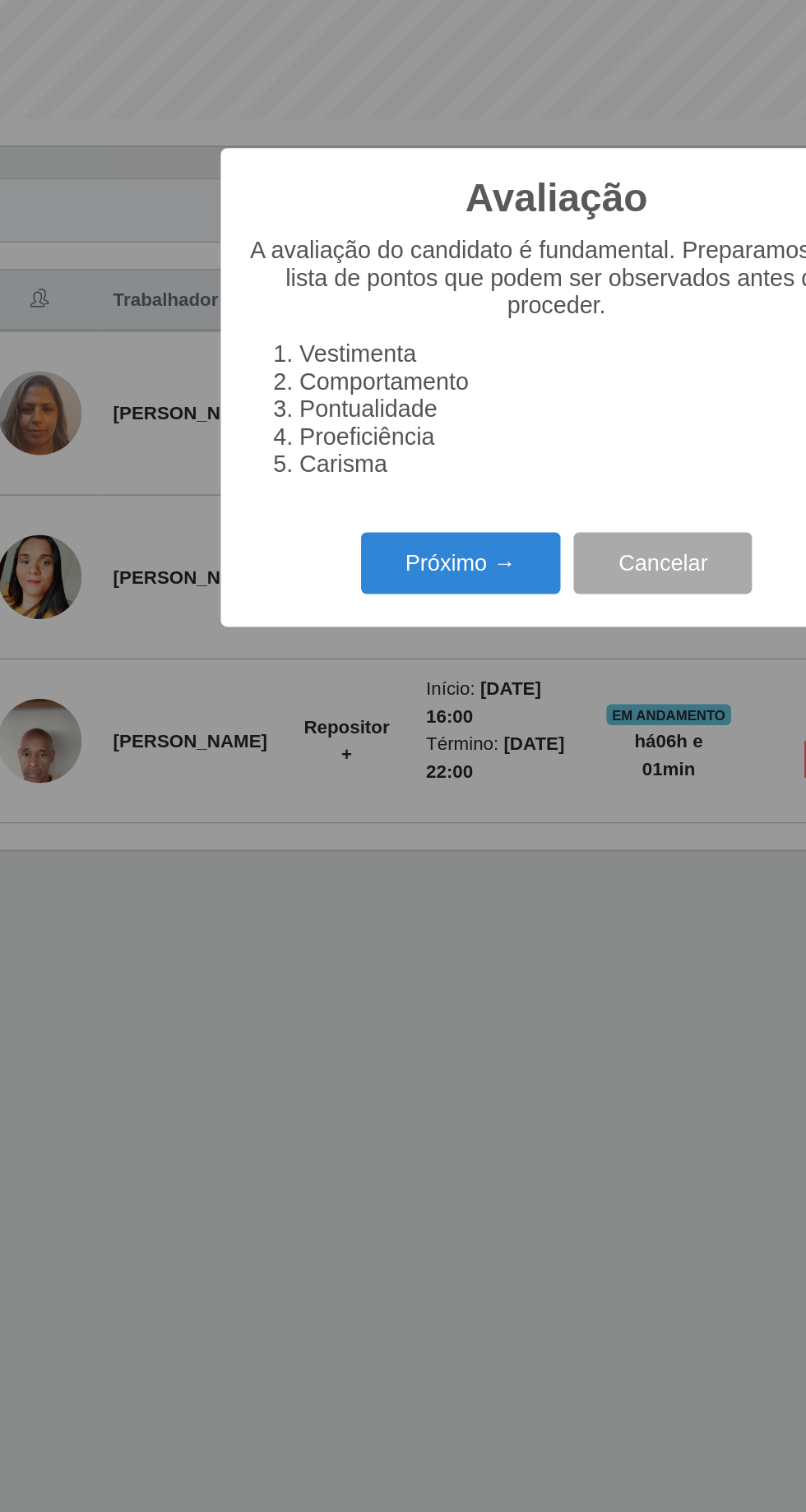
click at [329, 862] on button "Próximo →" at bounding box center [343, 865] width 125 height 39
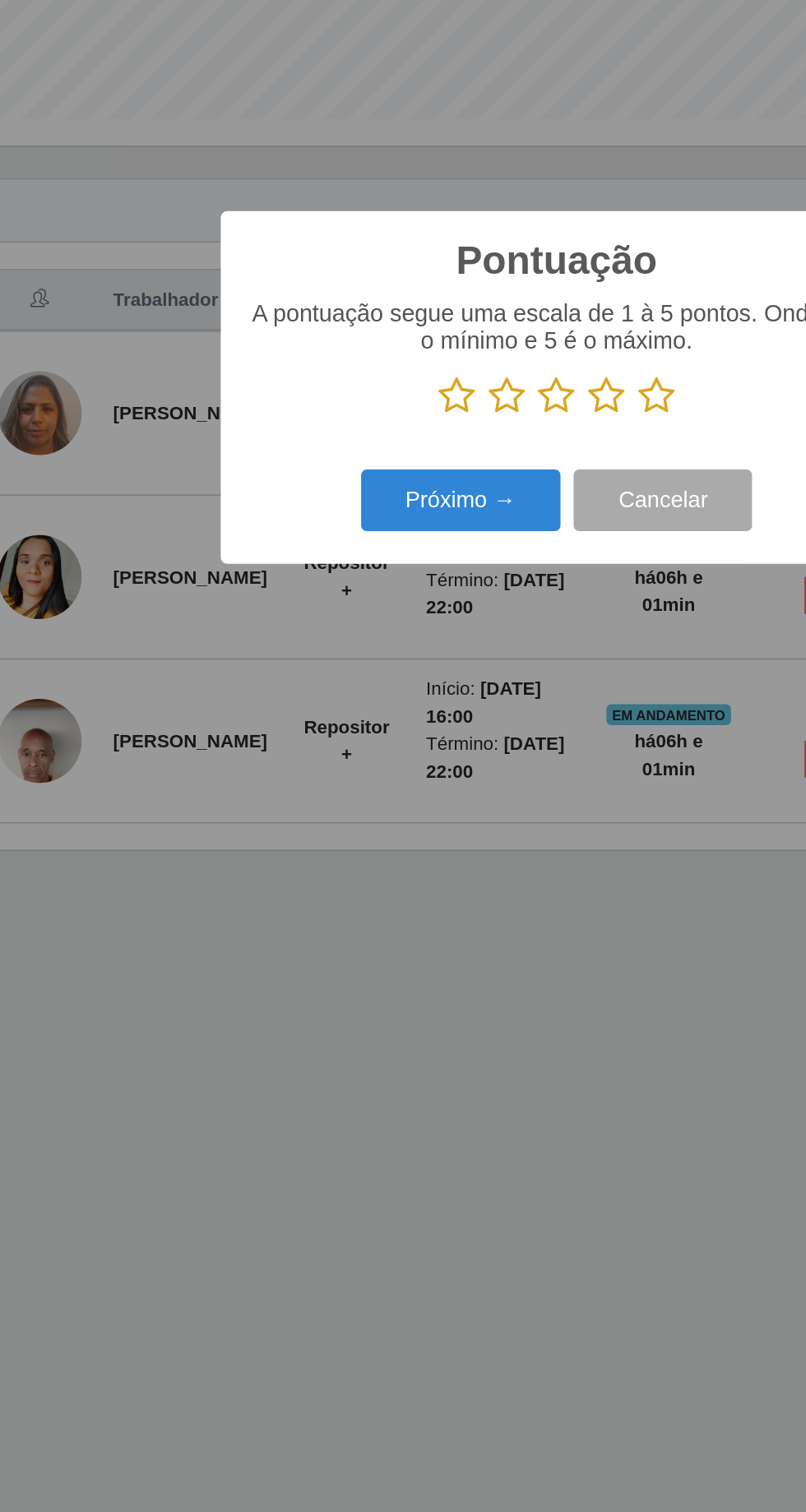
click at [459, 751] on icon at bounding box center [465, 761] width 23 height 24
click at [453, 774] on input "radio" at bounding box center [453, 774] width 0 height 0
click at [347, 829] on button "Próximo →" at bounding box center [343, 826] width 125 height 39
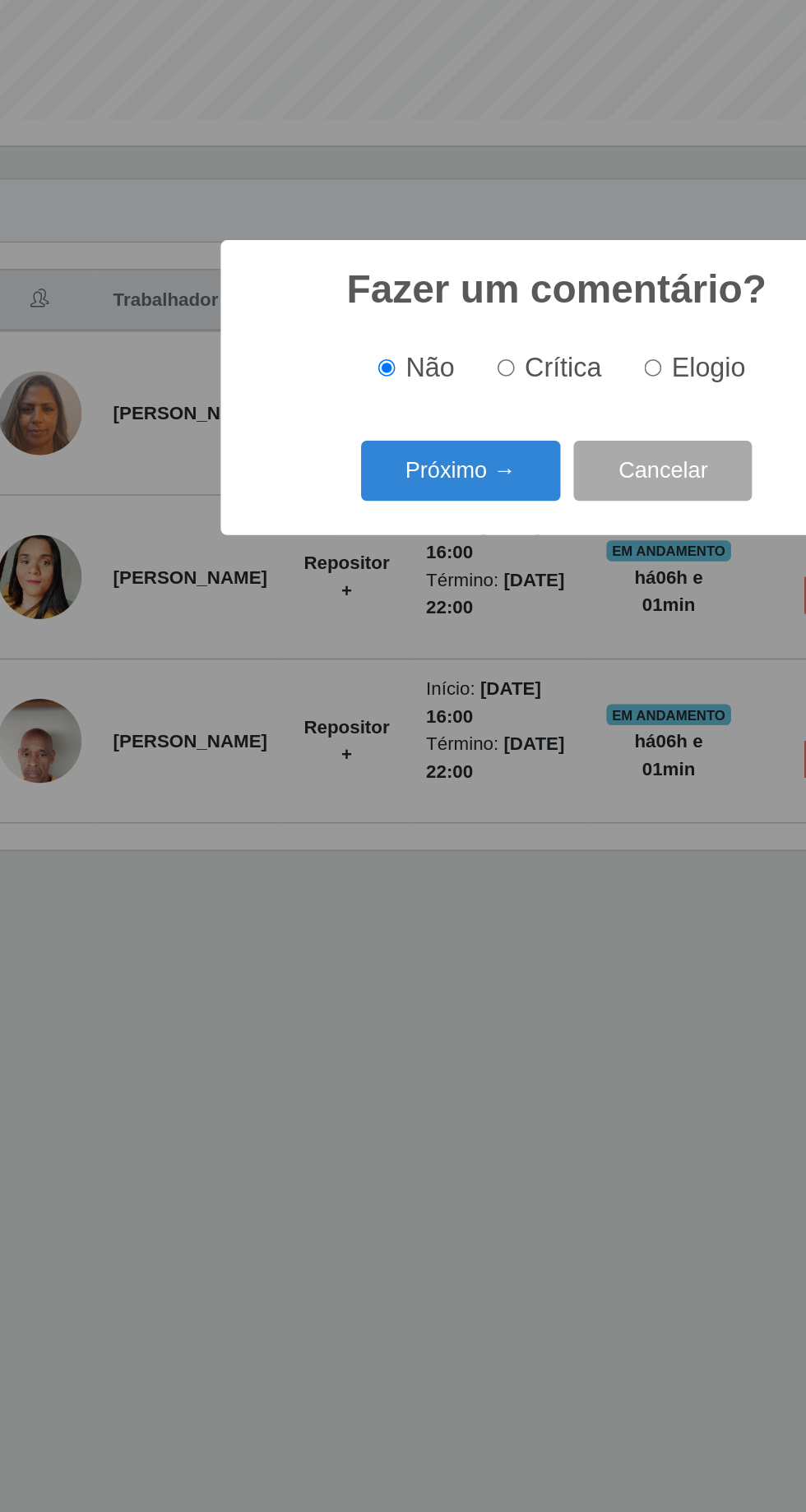
click at [349, 804] on button "Próximo →" at bounding box center [343, 808] width 125 height 39
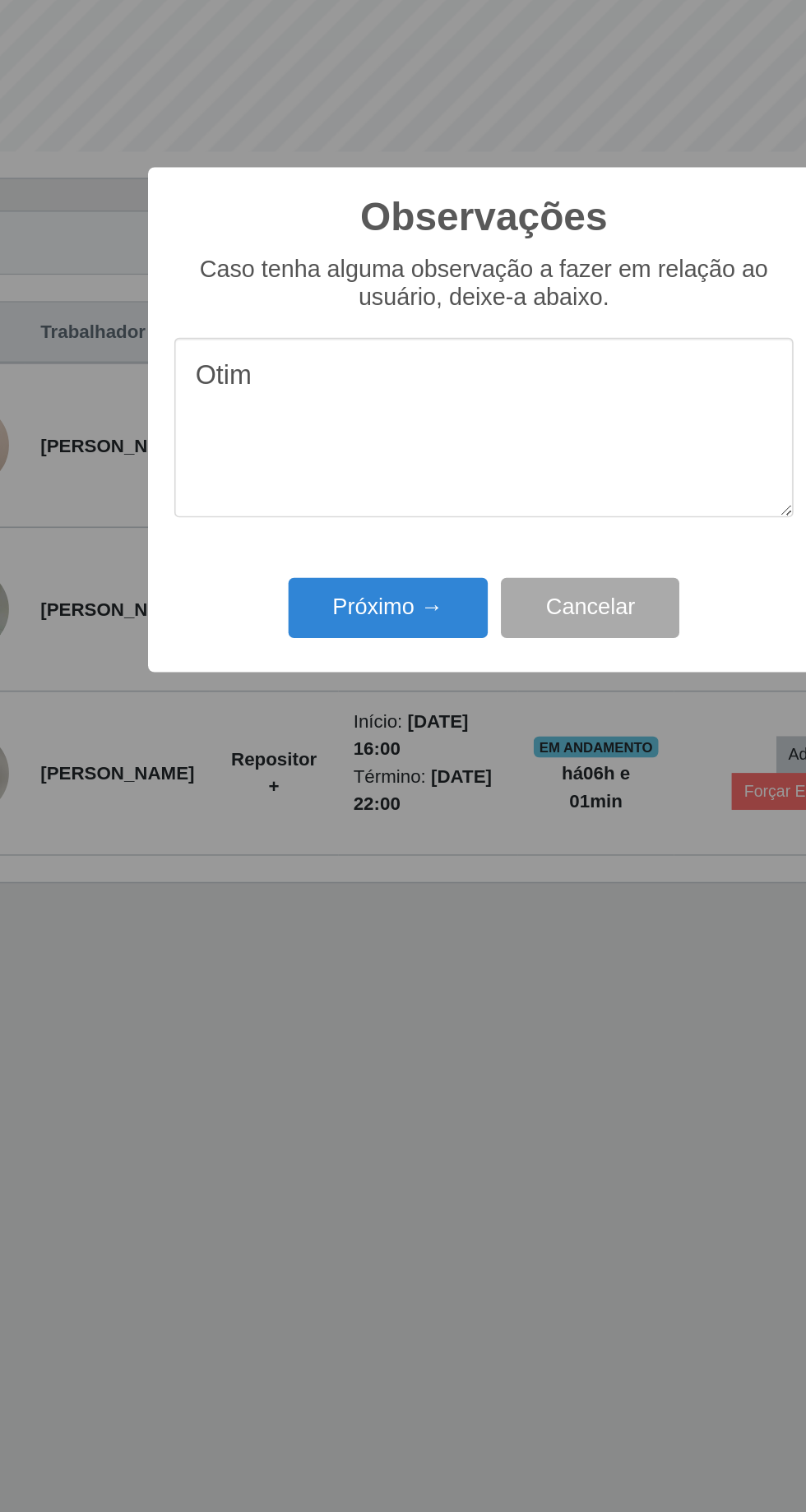
type textarea "Otimo"
type textarea "Ótimo colaborador"
click at [358, 868] on button "Próximo →" at bounding box center [343, 873] width 125 height 39
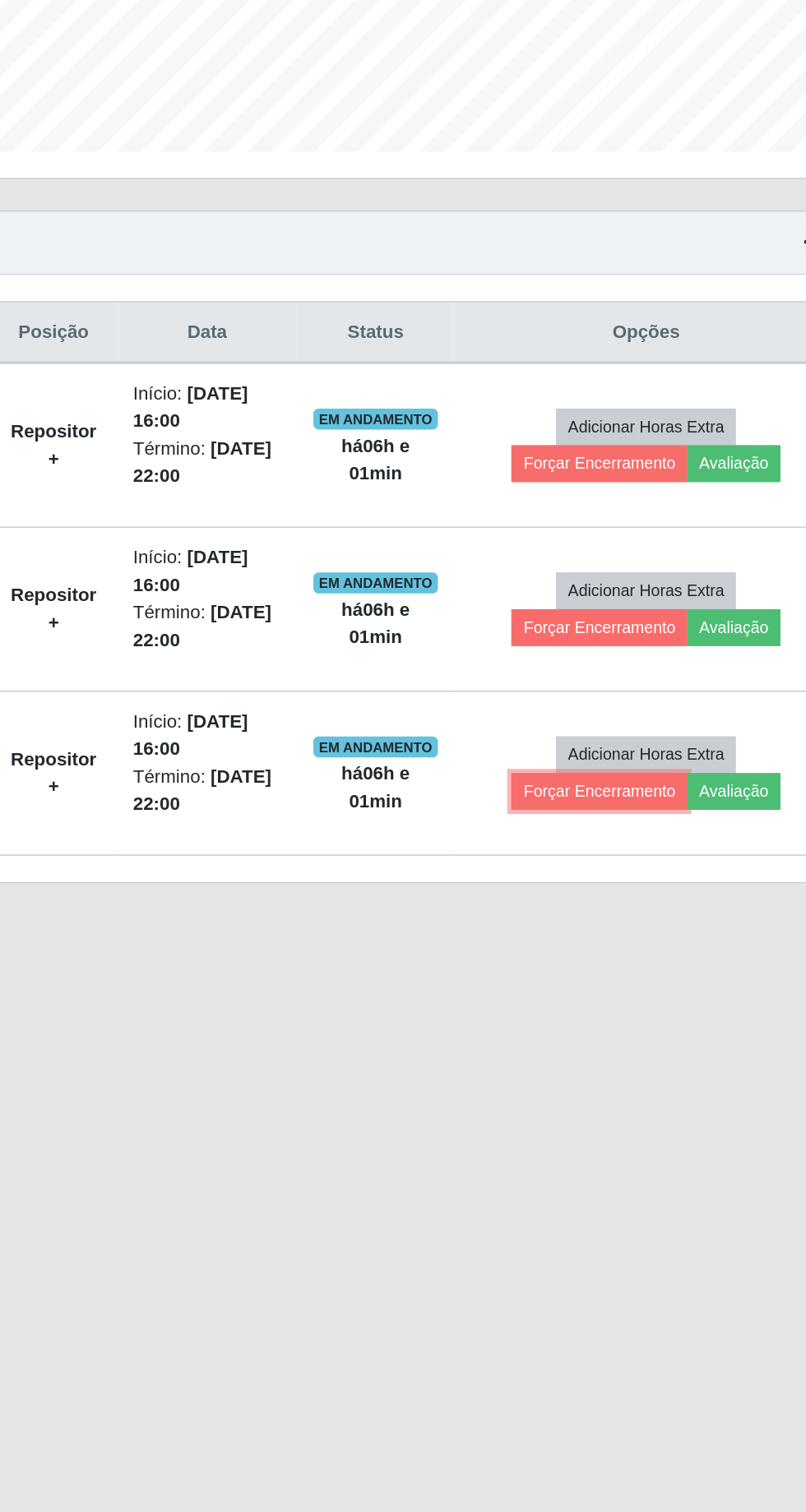
click at [611, 986] on button "Forçar Encerramento" at bounding box center [613, 989] width 110 height 23
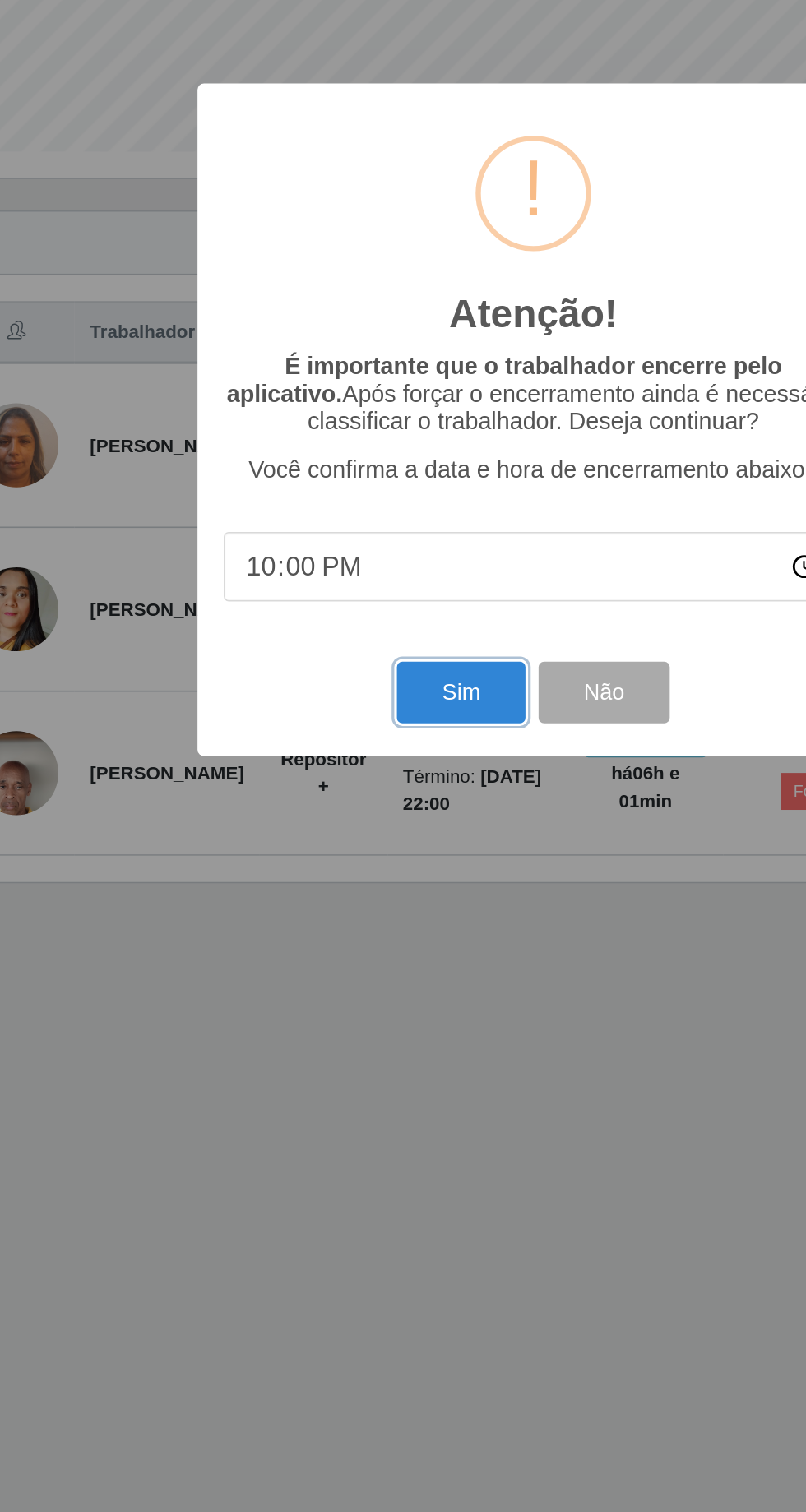
click at [356, 935] on button "Sim" at bounding box center [357, 926] width 80 height 39
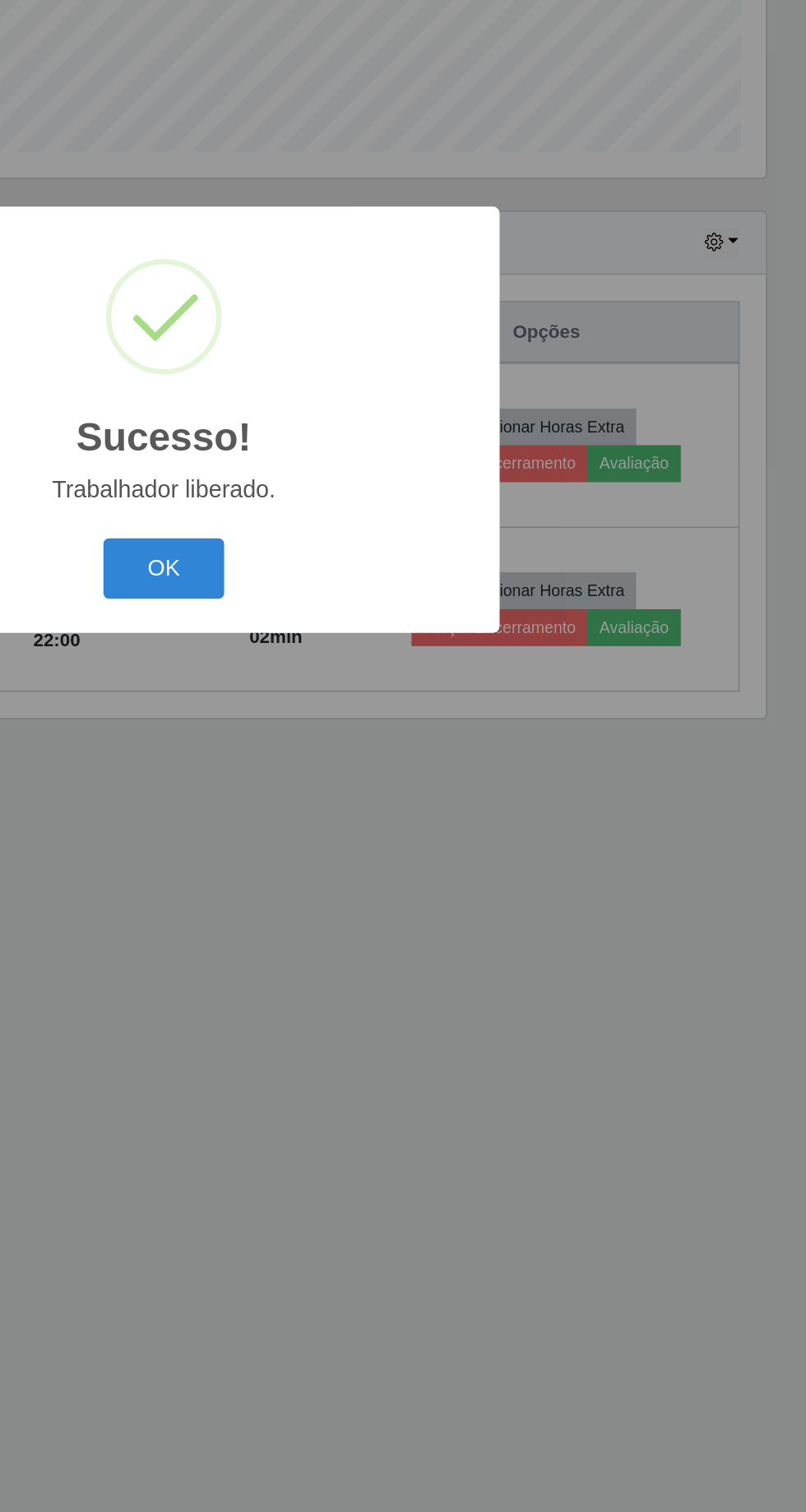
click at [383, 851] on button "OK" at bounding box center [403, 849] width 76 height 39
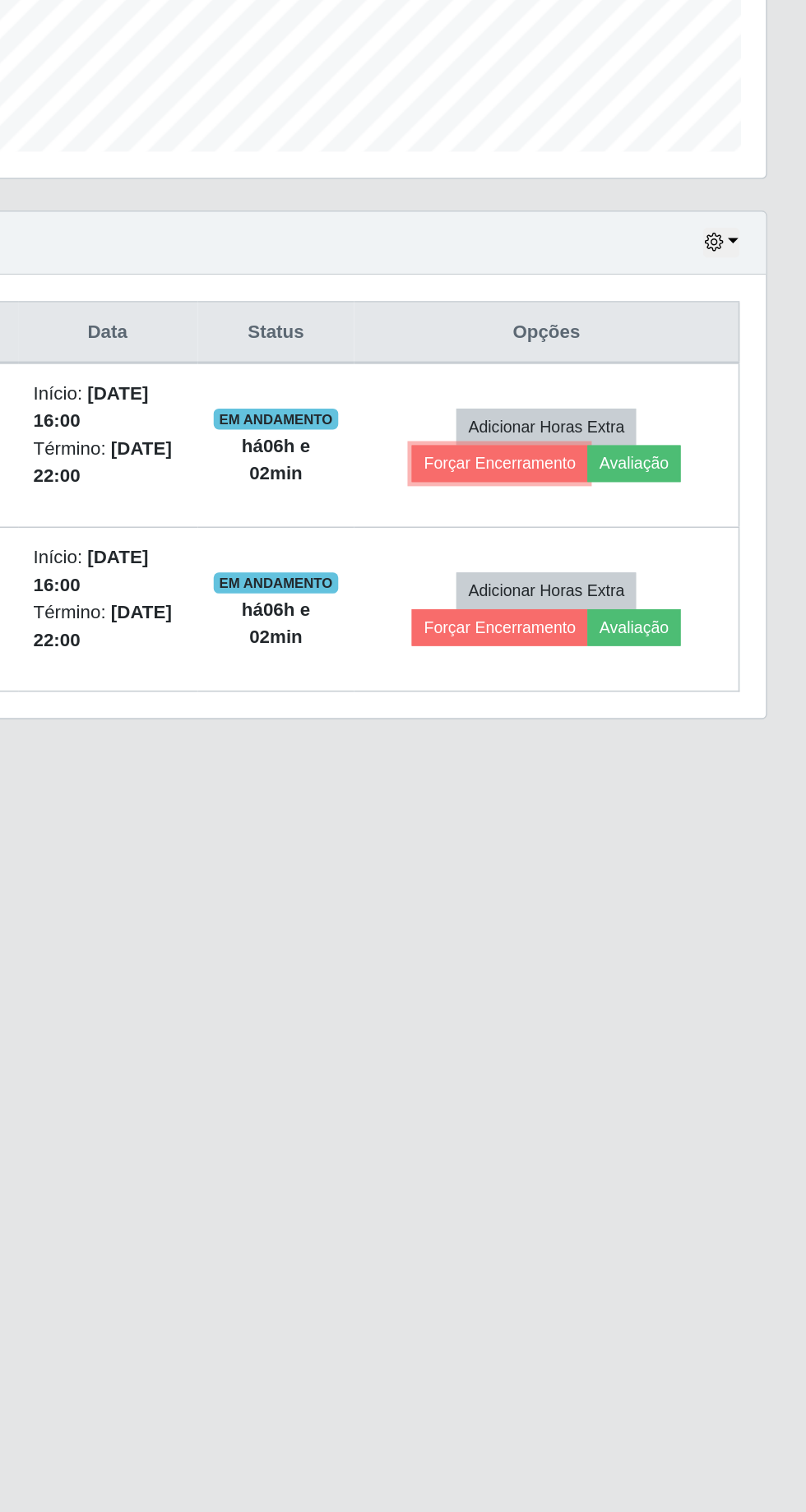
click at [616, 775] on button "Forçar Encerramento" at bounding box center [613, 783] width 110 height 23
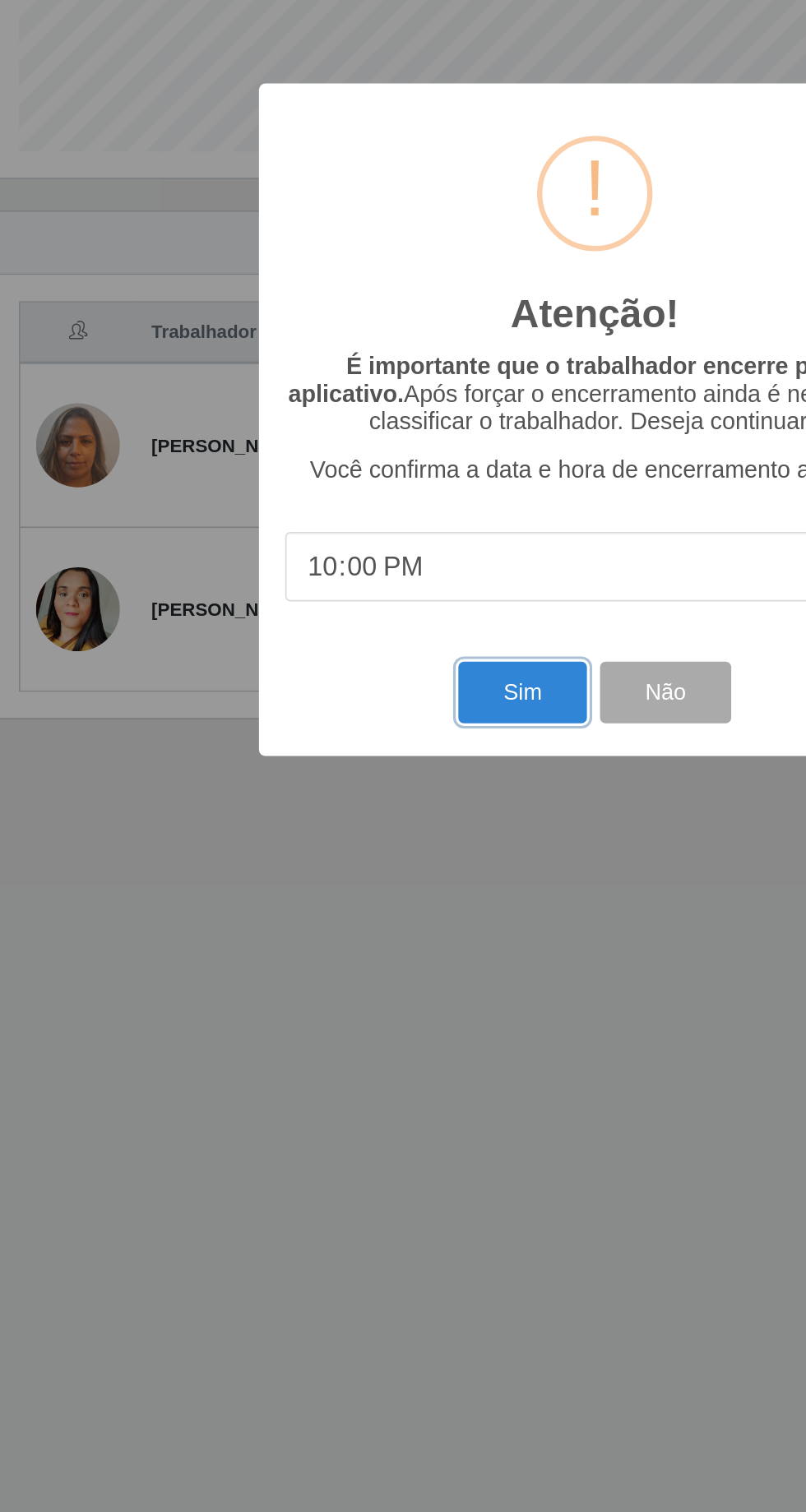
click at [331, 929] on button "Sim" at bounding box center [357, 926] width 80 height 39
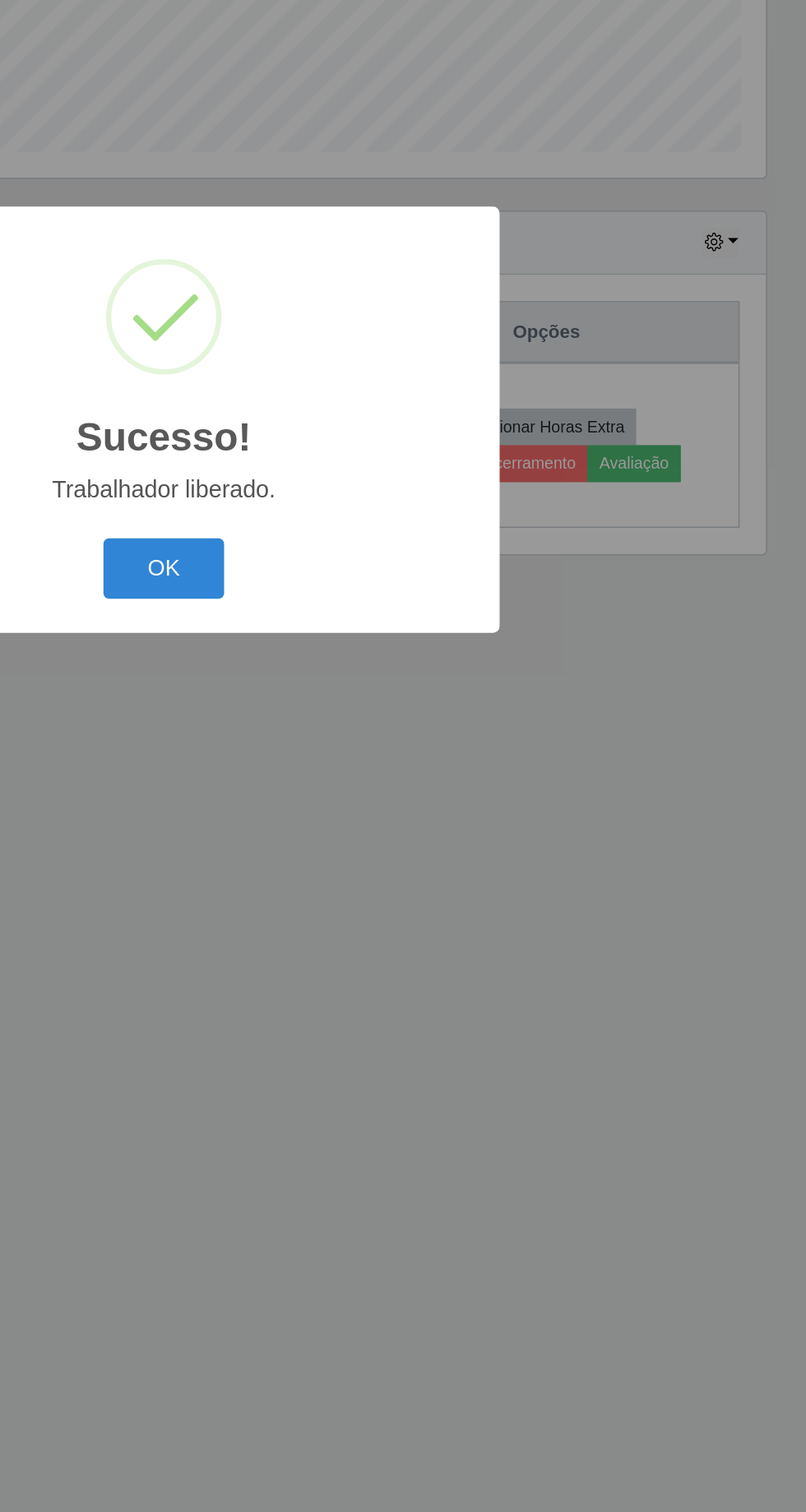
click at [388, 832] on button "OK" at bounding box center [403, 849] width 76 height 39
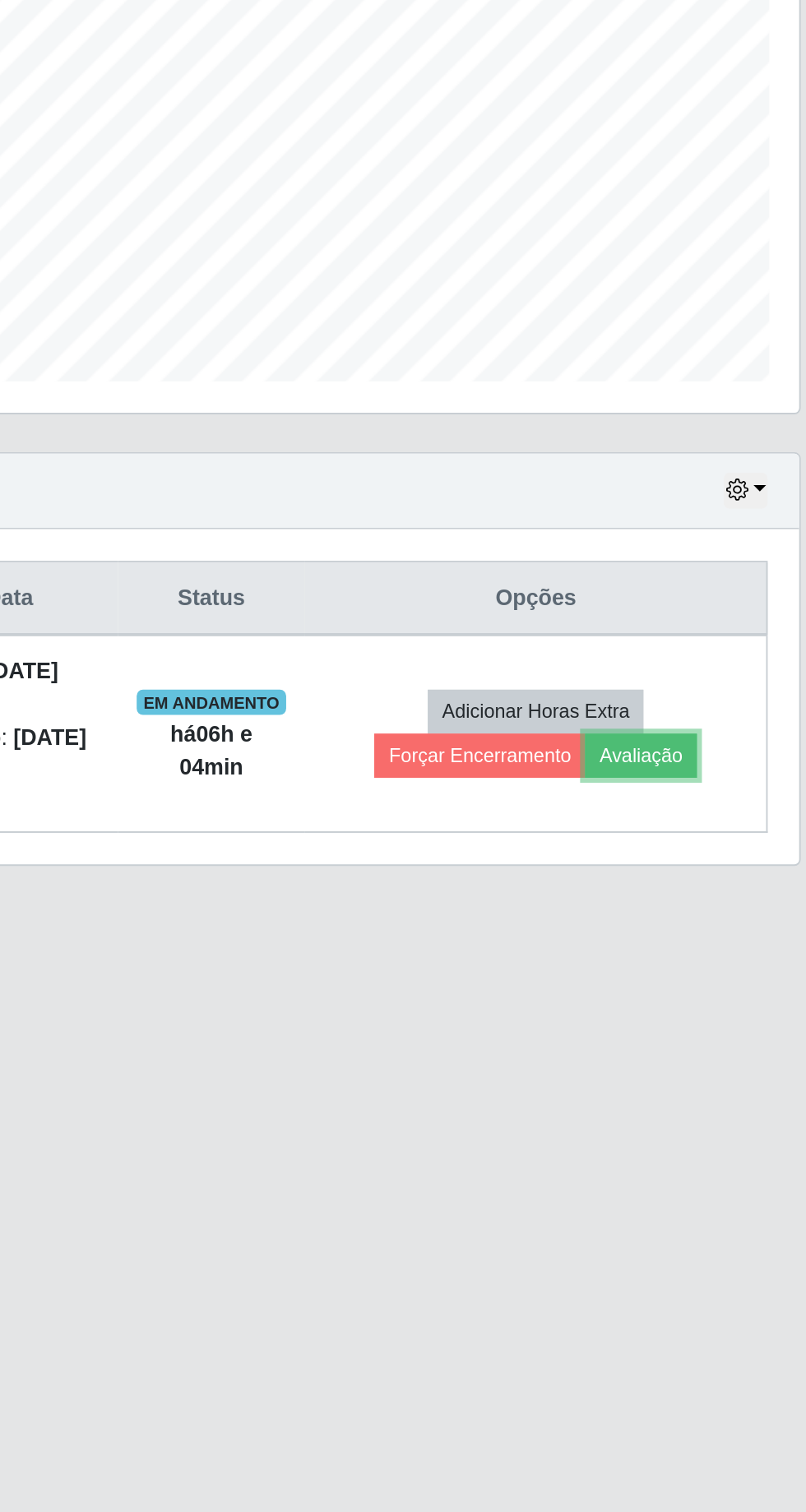
click at [715, 787] on button "Avaliação" at bounding box center [697, 783] width 58 height 23
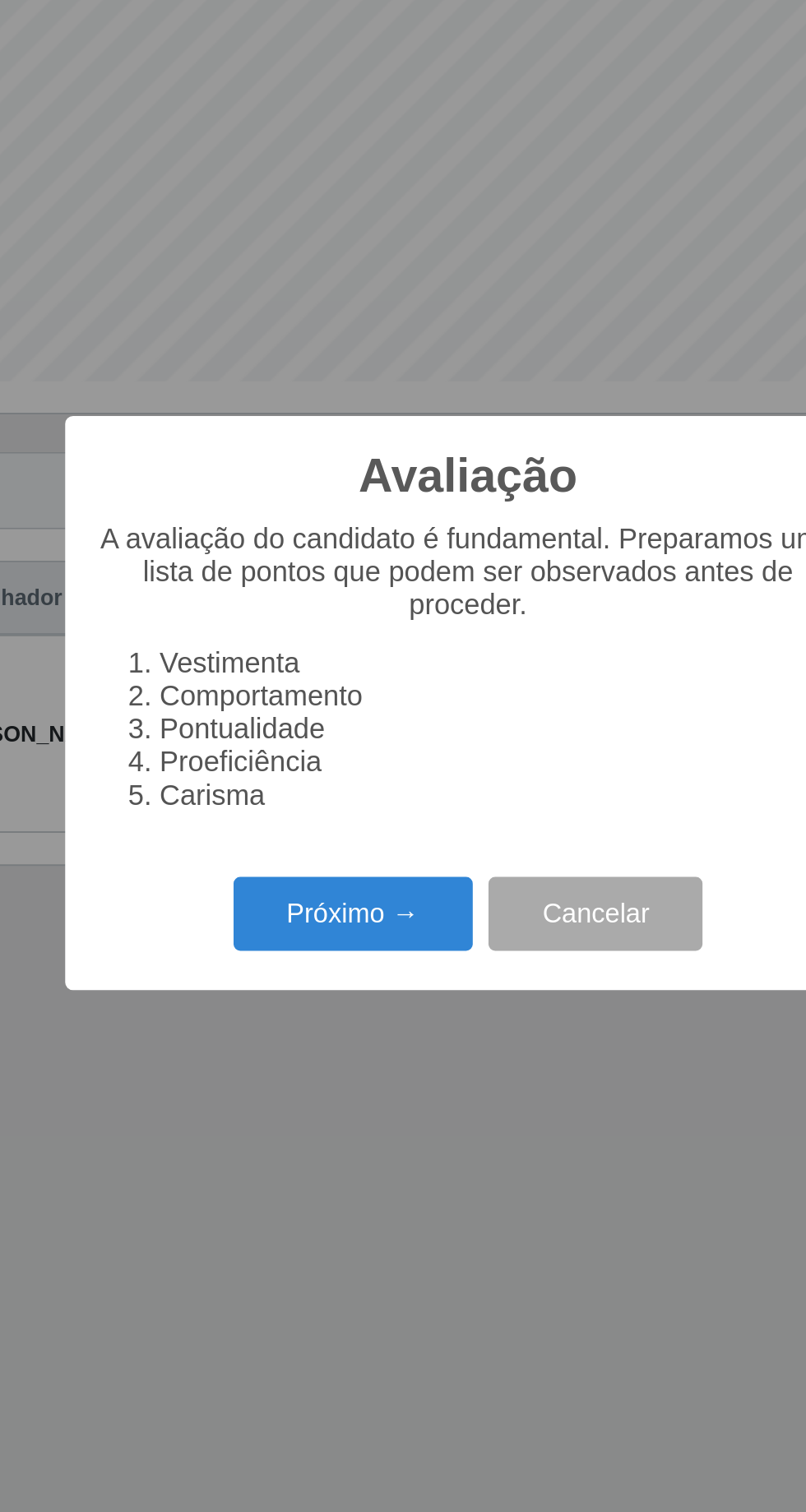
click at [332, 867] on button "Próximo →" at bounding box center [343, 865] width 125 height 39
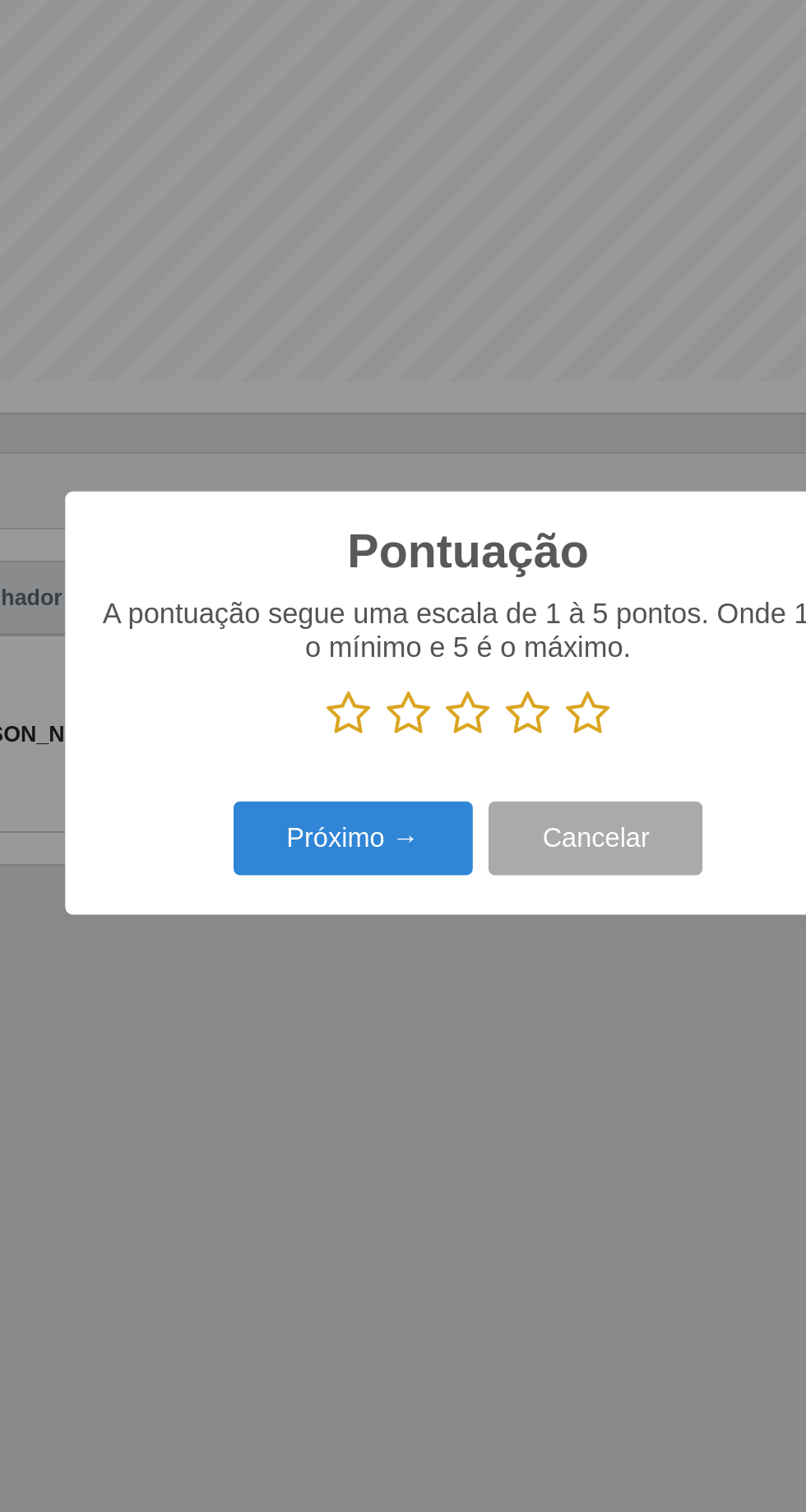
click at [471, 765] on icon at bounding box center [465, 761] width 23 height 24
click at [453, 774] on input "radio" at bounding box center [453, 774] width 0 height 0
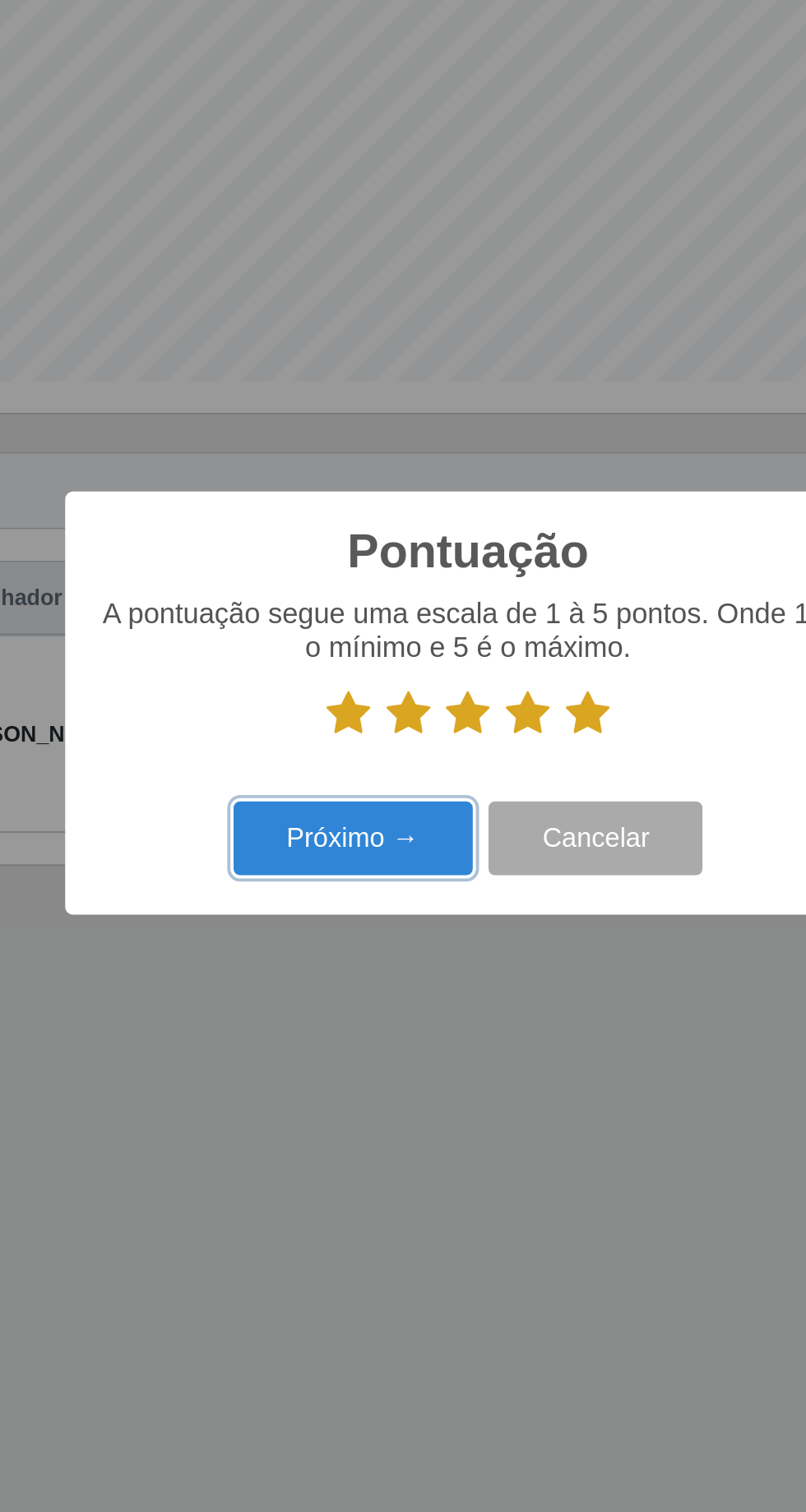
click at [338, 844] on button "Próximo →" at bounding box center [343, 826] width 125 height 39
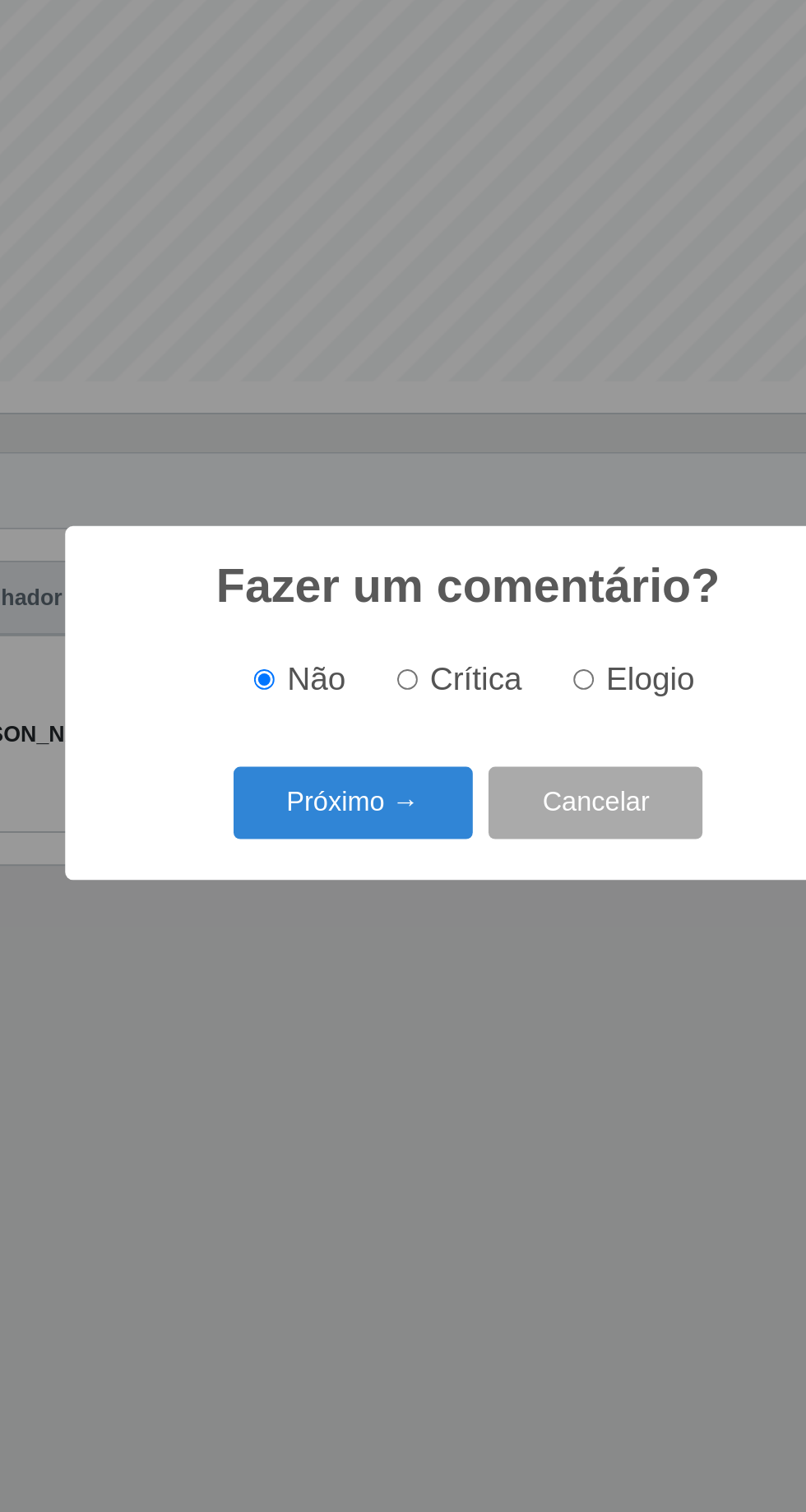
click at [469, 742] on input "Elogio" at bounding box center [463, 744] width 11 height 11
radio input "true"
click at [327, 811] on button "Próximo →" at bounding box center [343, 808] width 125 height 39
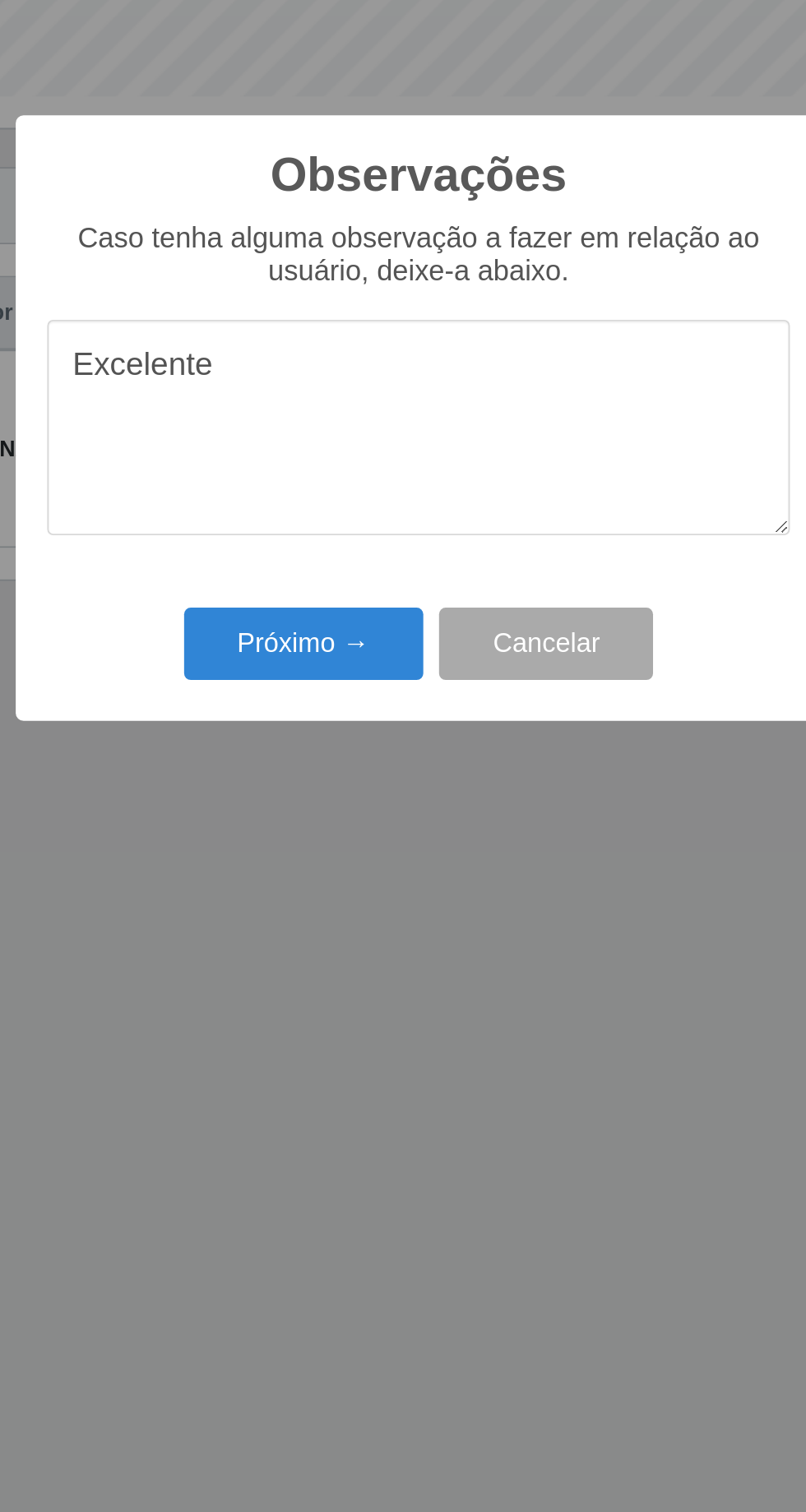
type textarea "Excelente"
click at [331, 872] on button "Próximo →" at bounding box center [343, 873] width 125 height 39
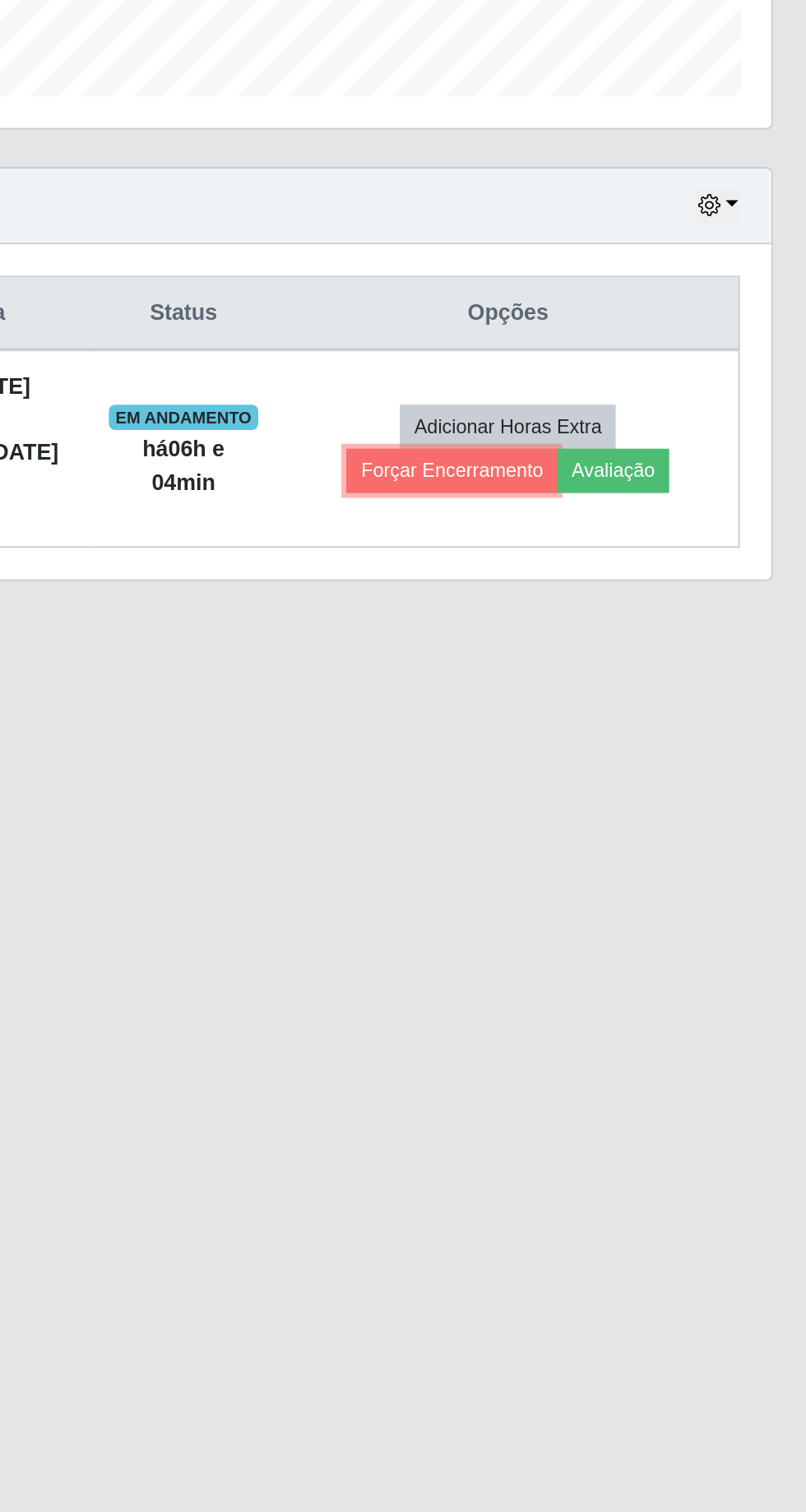
click at [618, 787] on button "Forçar Encerramento" at bounding box center [613, 783] width 110 height 23
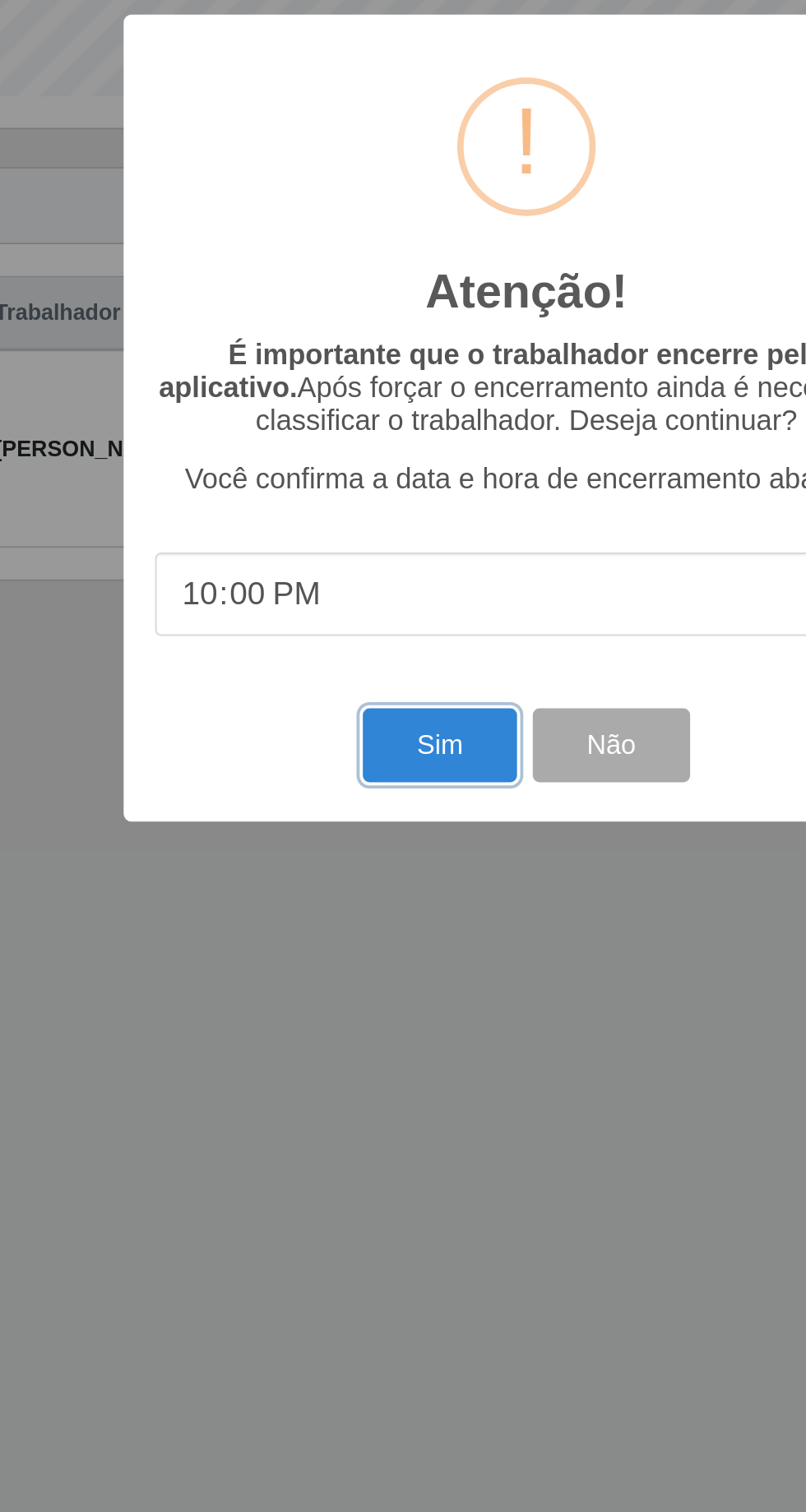
click at [349, 926] on button "Sim" at bounding box center [357, 926] width 80 height 39
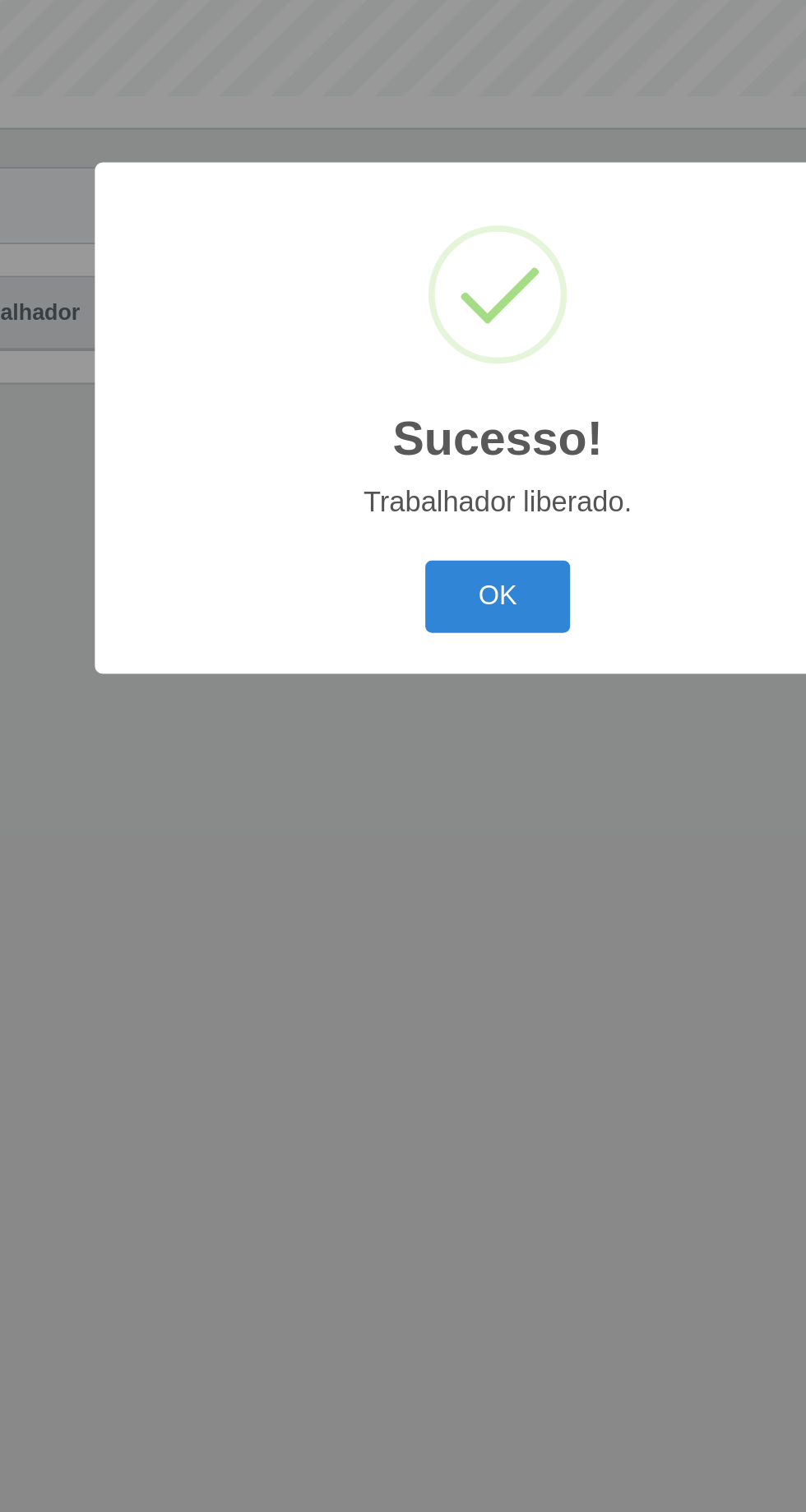
click at [399, 846] on button "OK" at bounding box center [403, 849] width 76 height 39
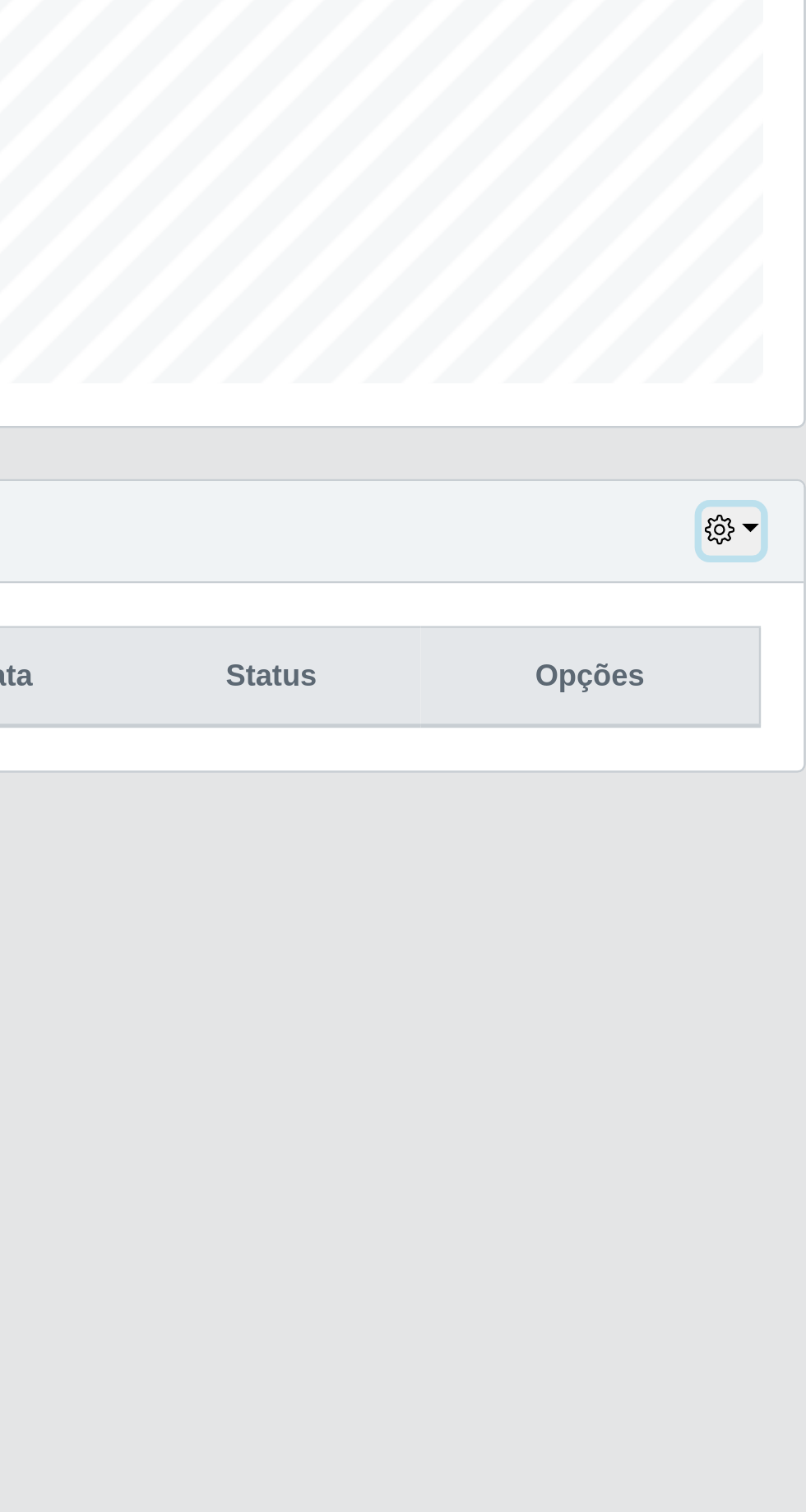
click at [748, 640] on icon "button" at bounding box center [747, 644] width 12 height 12
click at [531, 817] on main "Carregando... Buscar Recarregando em 2 segundos... Loja [Selecione...] Carone -…" at bounding box center [403, 757] width 806 height 1426
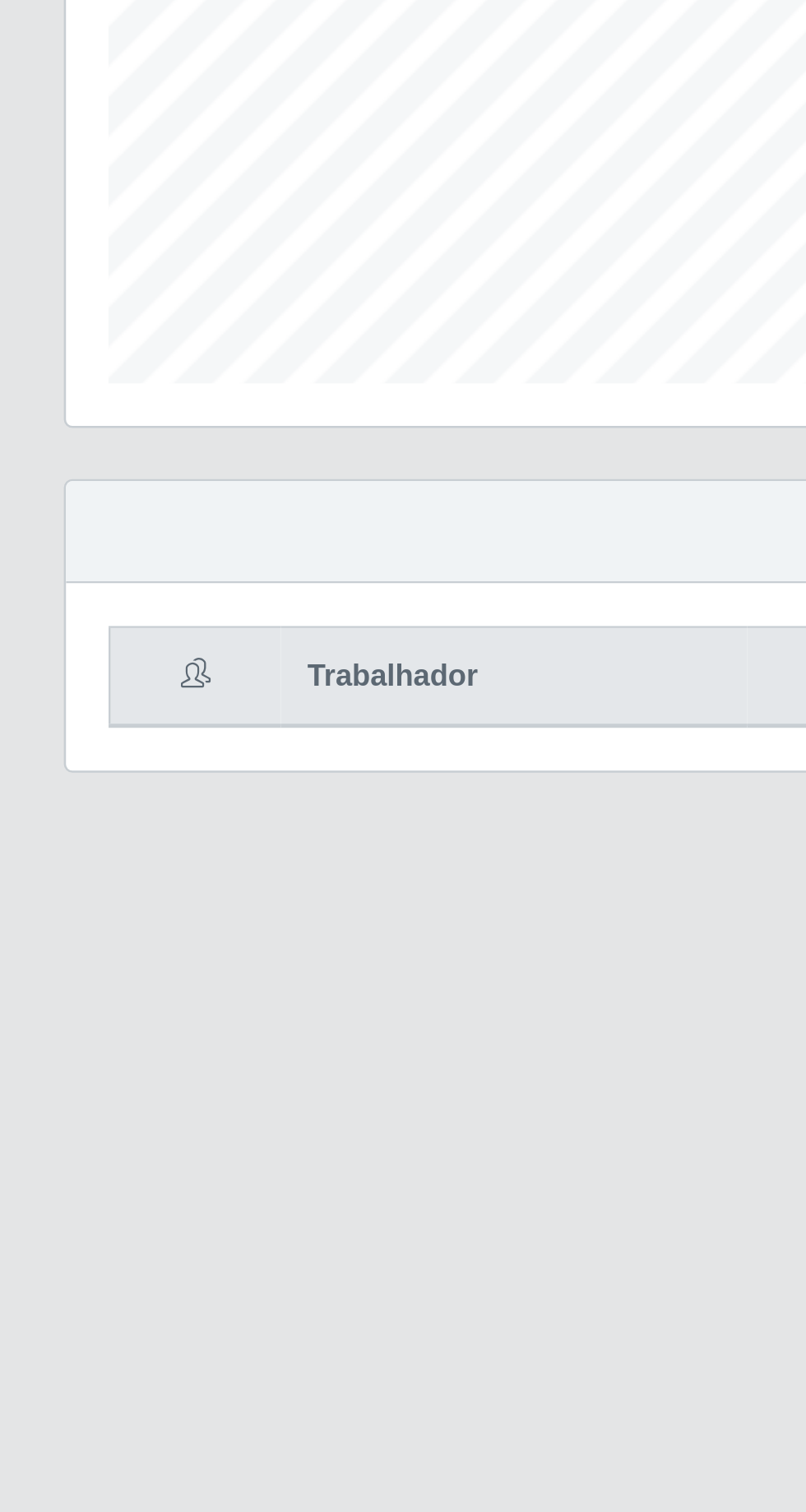
click at [144, 694] on th "Trabalhador" at bounding box center [199, 702] width 180 height 39
click at [132, 837] on main "Carregando... Buscar Recarregando em 26 segundos... Loja [Selecione...] Carone …" at bounding box center [403, 757] width 806 height 1426
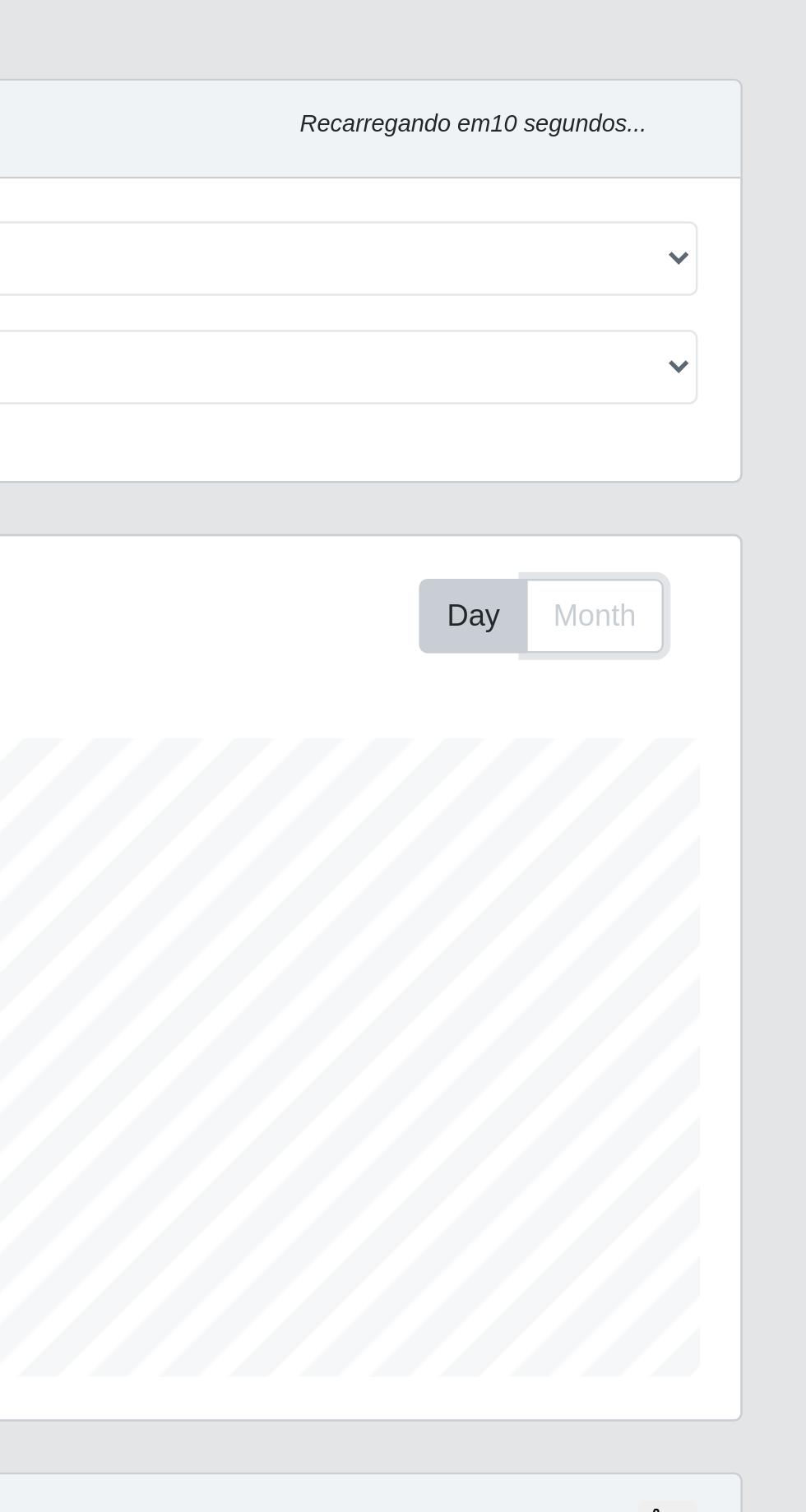
click at [728, 284] on button "Month" at bounding box center [723, 294] width 53 height 29
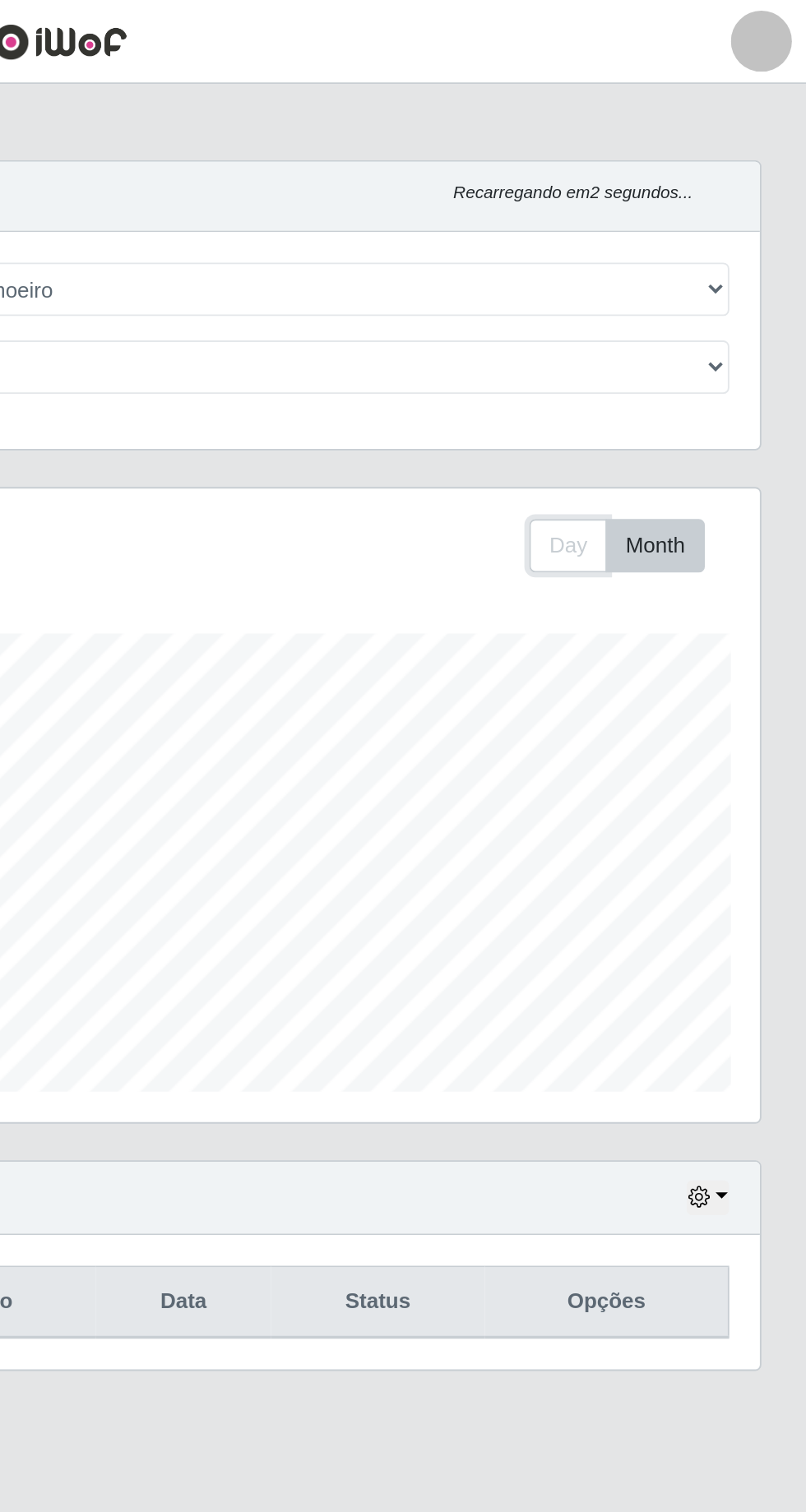
click at [662, 293] on button "Day" at bounding box center [676, 294] width 42 height 29
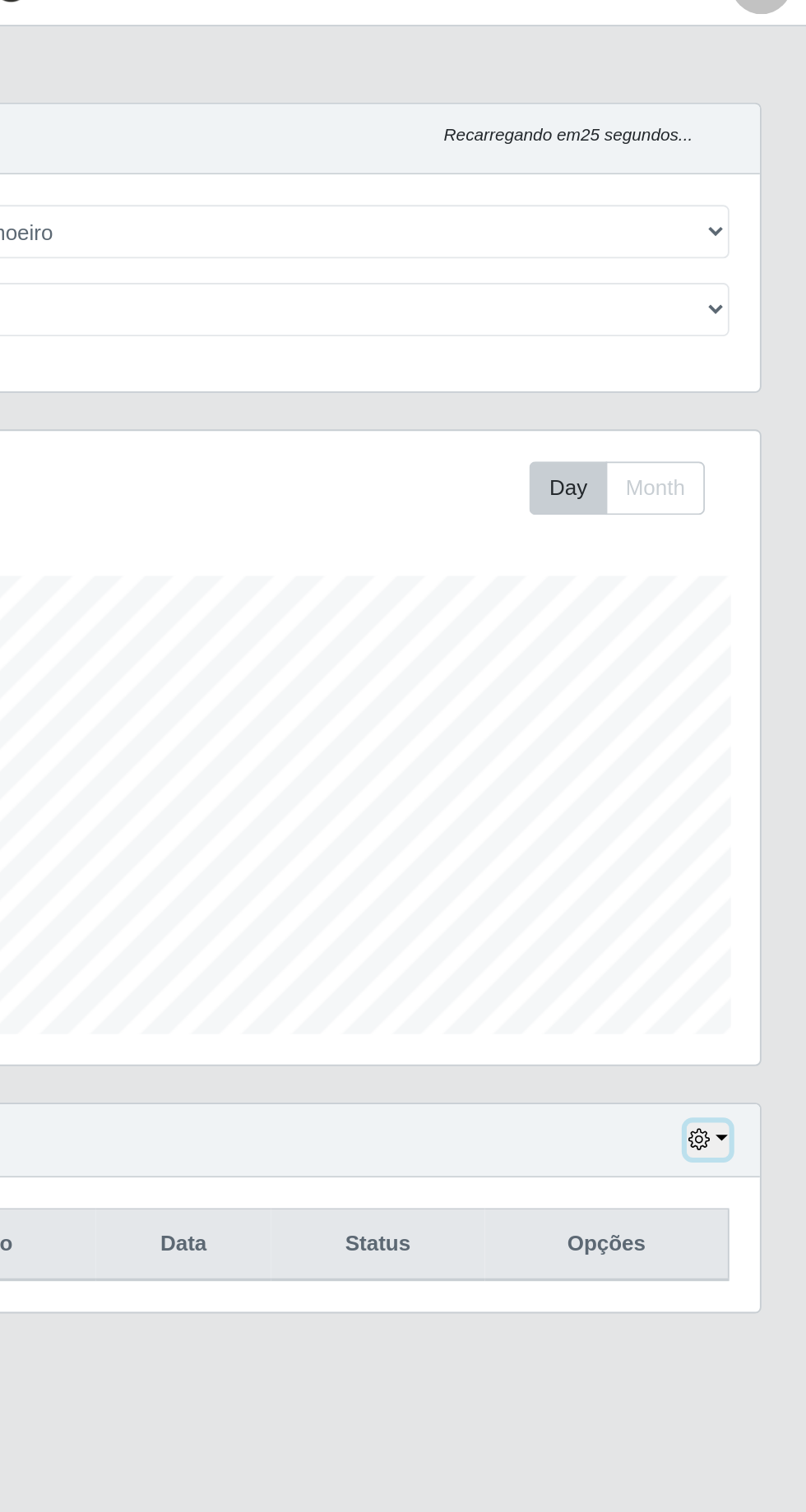
click at [753, 640] on icon "button" at bounding box center [747, 644] width 12 height 12
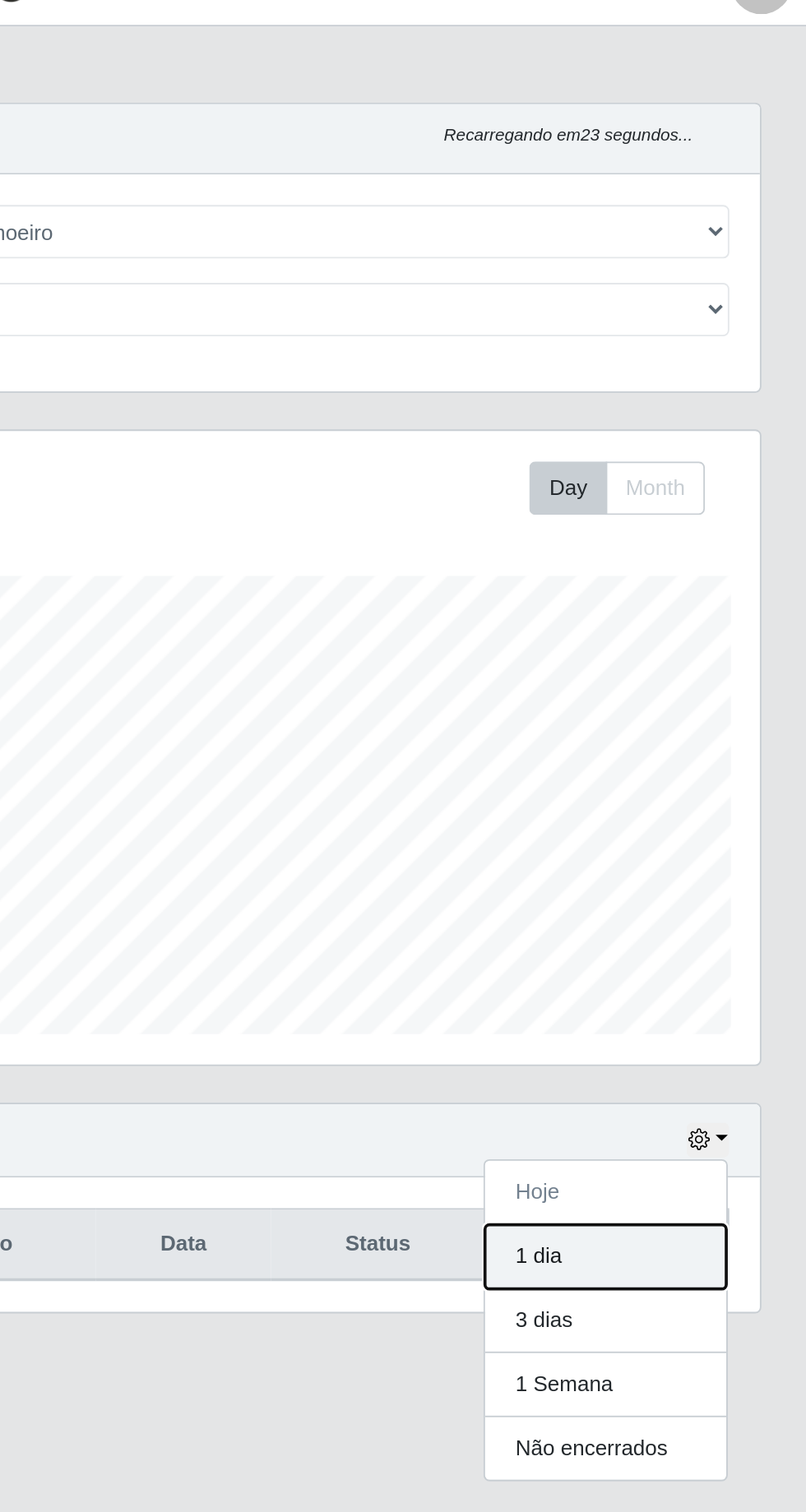
click at [687, 703] on button "1 dia" at bounding box center [697, 708] width 130 height 34
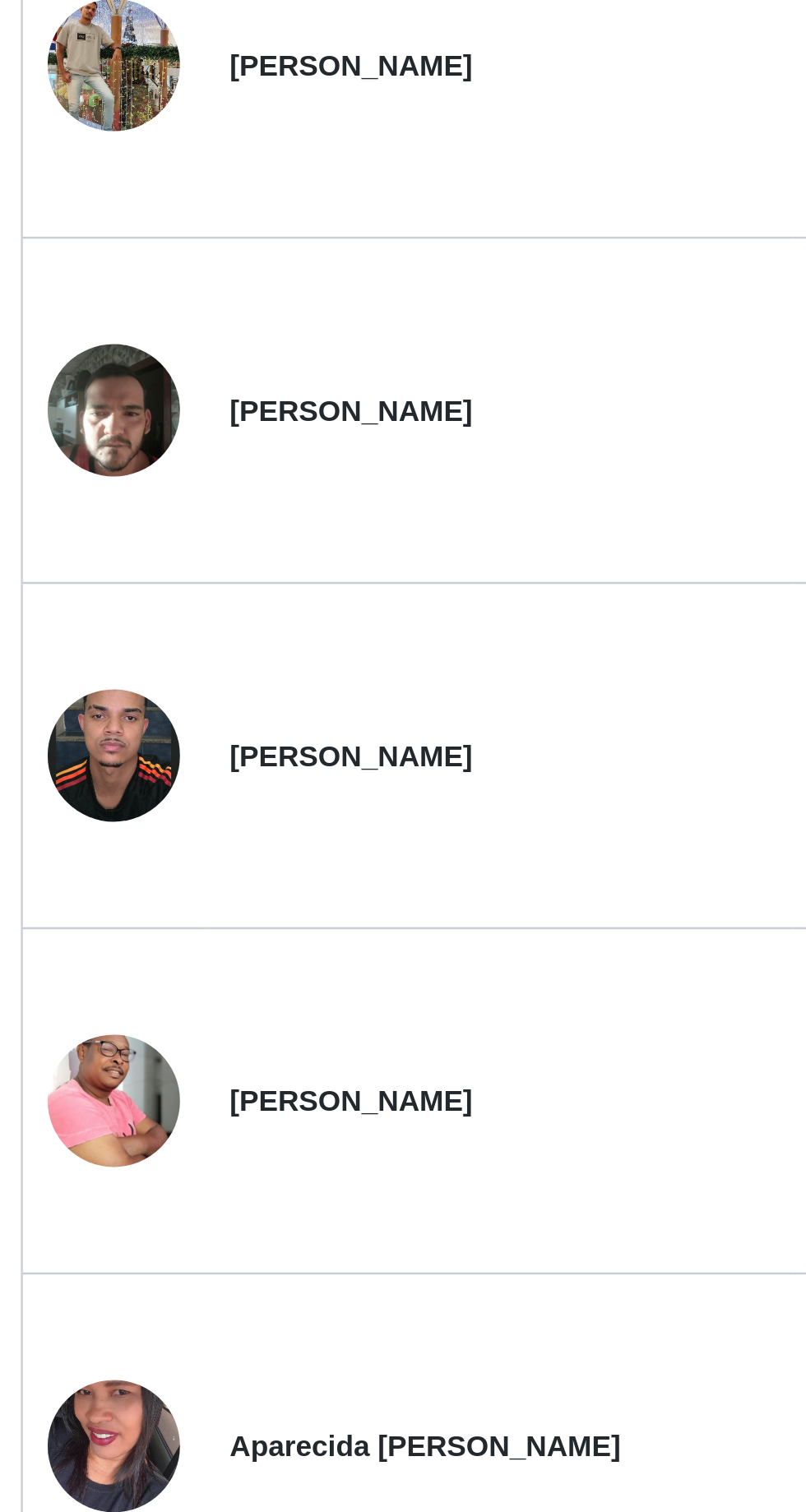
scroll to position [195, 0]
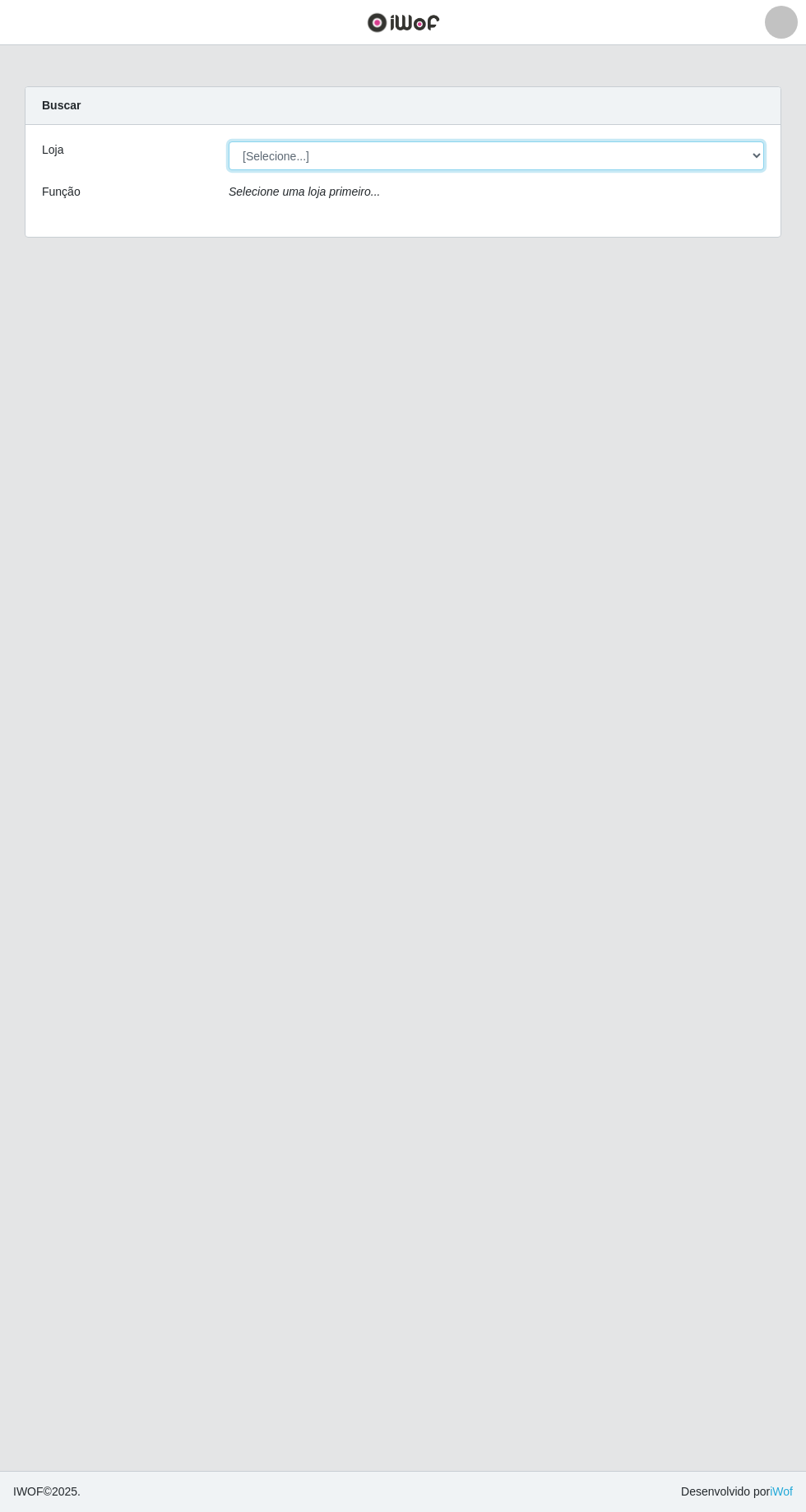
click at [748, 164] on select "[Selecione...] [GEOGRAPHIC_DATA] - [GEOGRAPHIC_DATA] [GEOGRAPHIC_DATA] - [GEOGR…" at bounding box center [496, 156] width 535 height 29
select select "508"
click at [228, 141] on select "[Selecione...] [GEOGRAPHIC_DATA] - [GEOGRAPHIC_DATA] [GEOGRAPHIC_DATA] - [GEOGR…" at bounding box center [496, 156] width 535 height 29
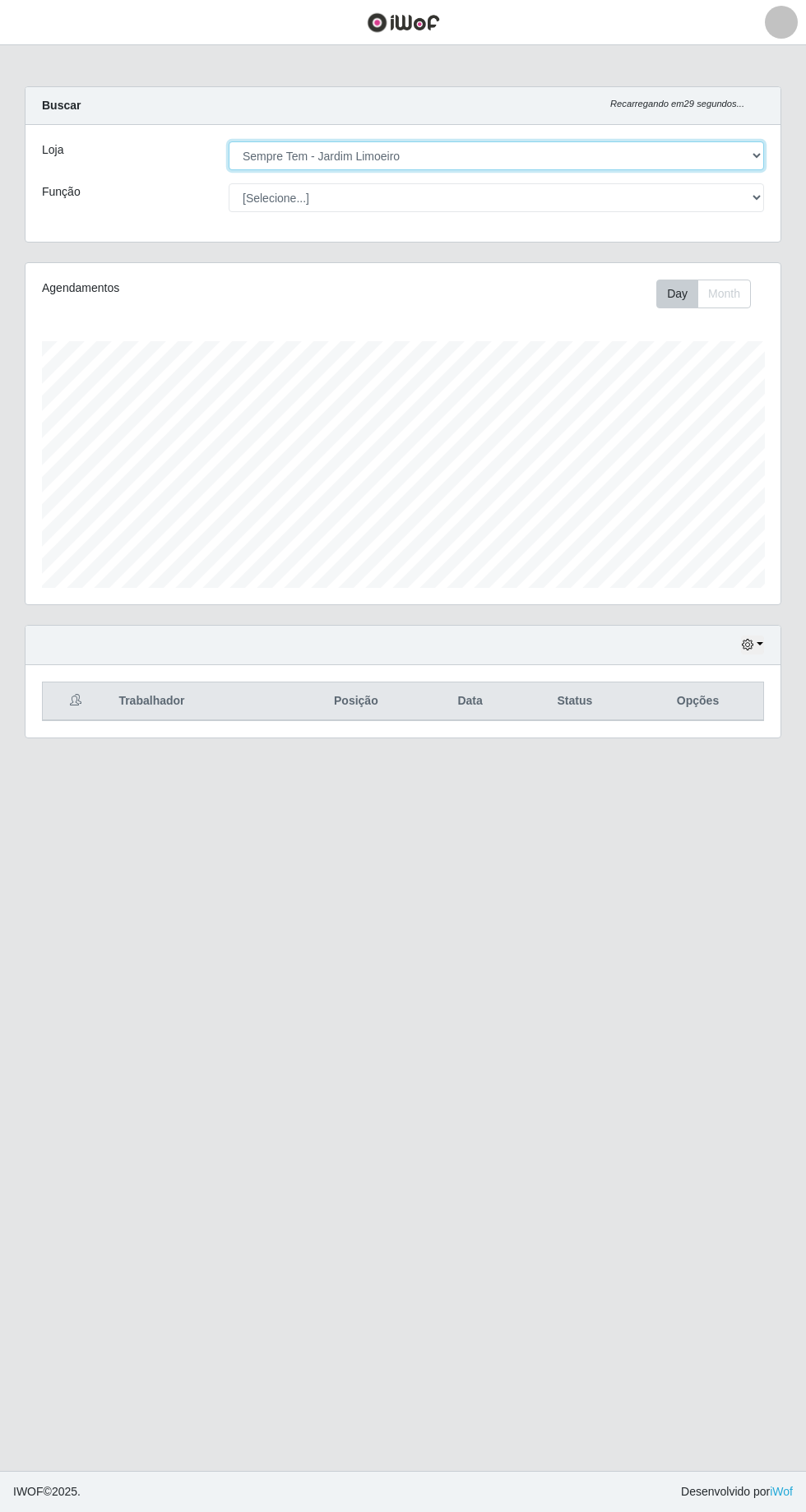
scroll to position [340, 755]
click at [747, 646] on icon "button" at bounding box center [747, 644] width 12 height 12
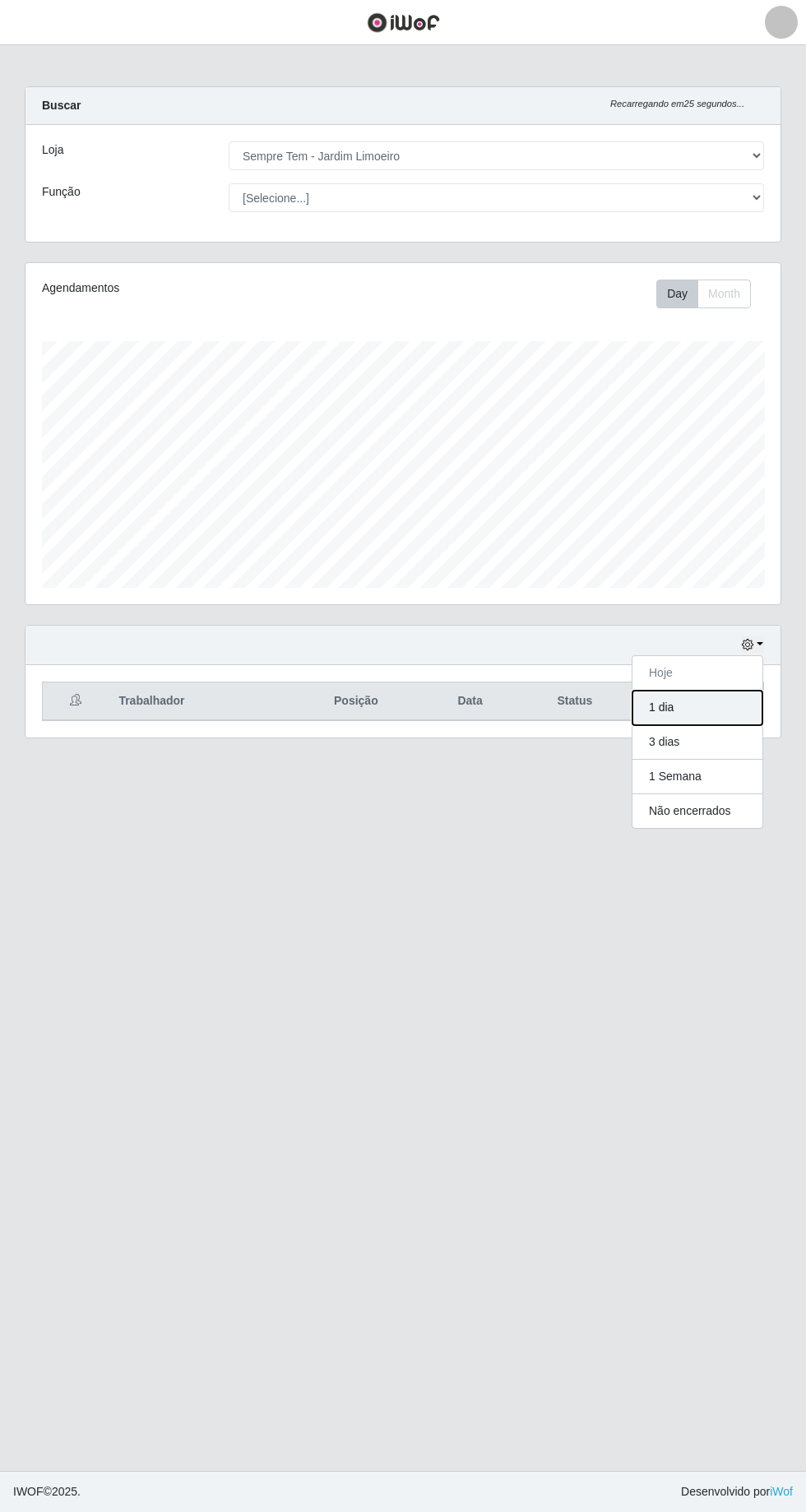
click at [717, 709] on button "1 dia" at bounding box center [697, 708] width 130 height 34
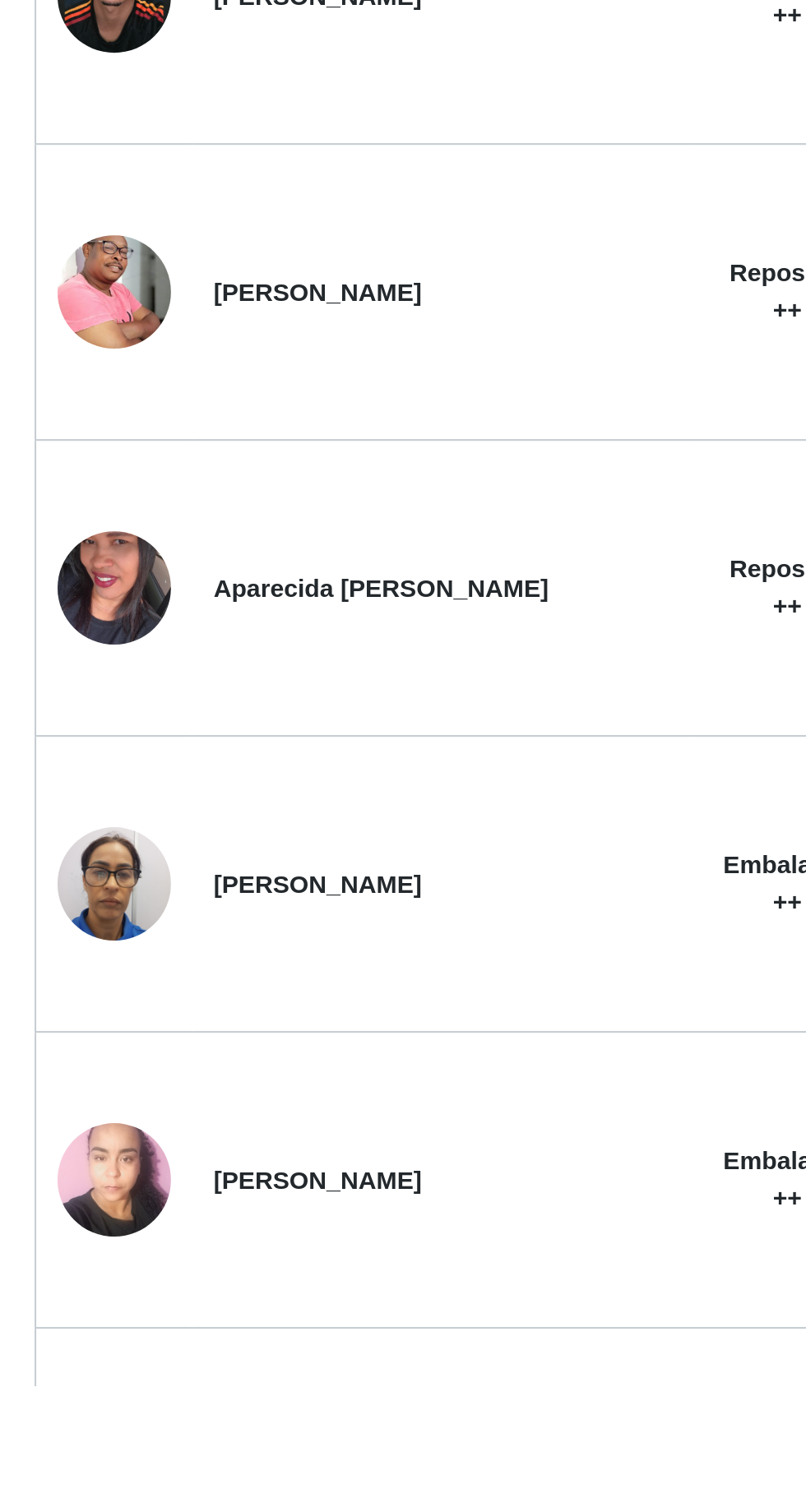
scroll to position [204, 0]
